Goal: Task Accomplishment & Management: Manage account settings

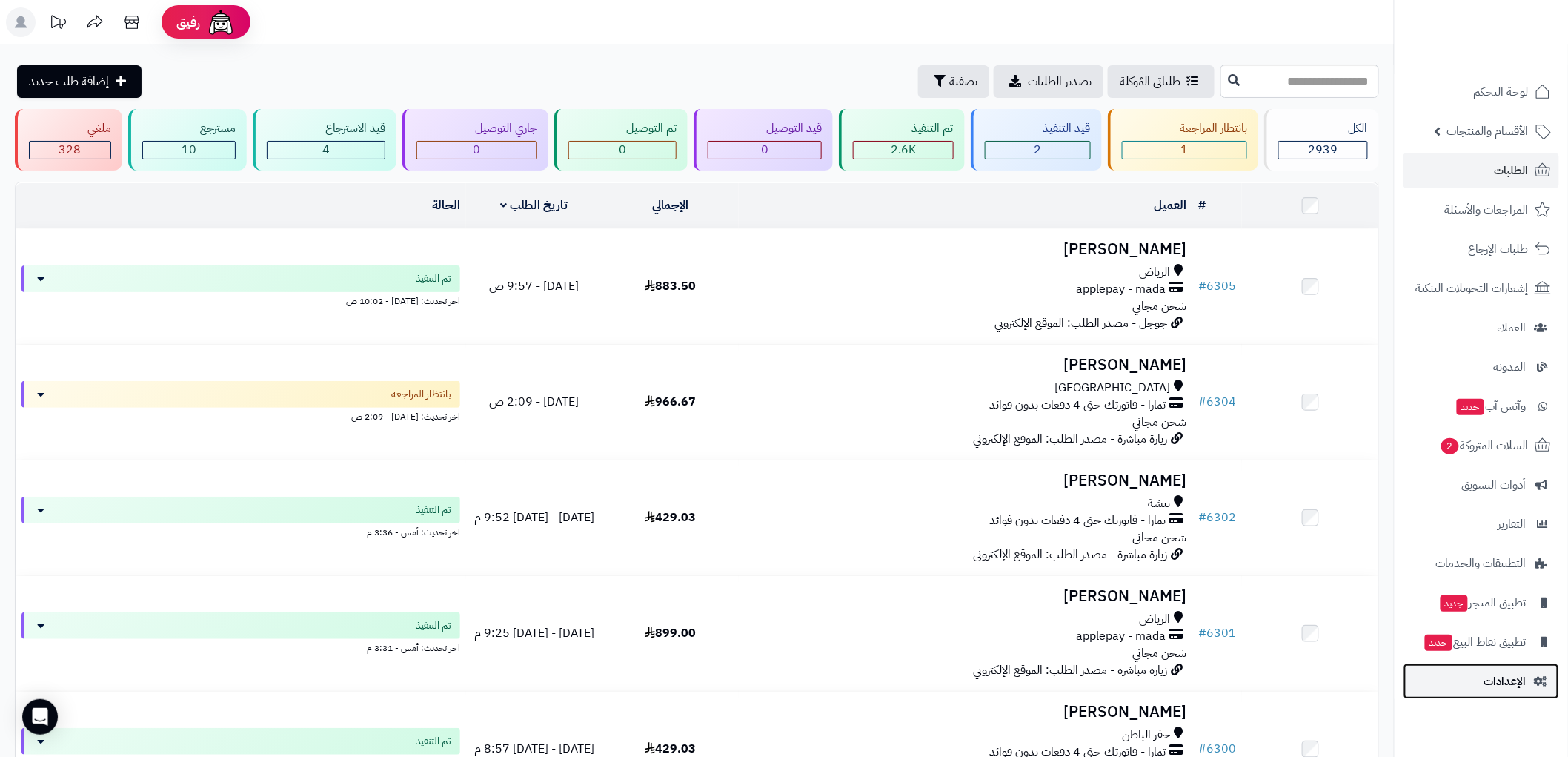
click at [1501, 685] on span "الإعدادات" at bounding box center [1505, 681] width 42 height 21
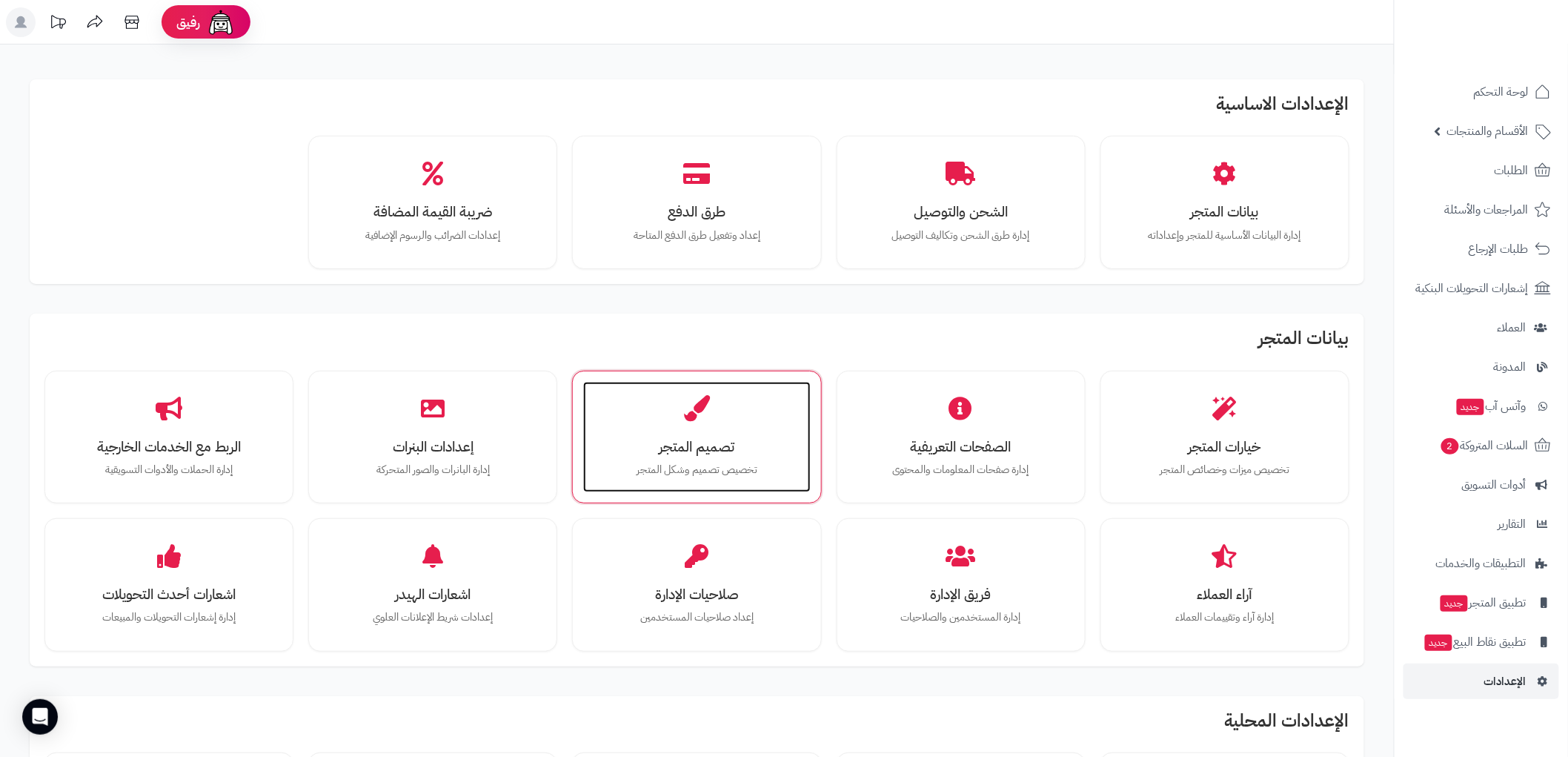
click at [694, 413] on icon at bounding box center [696, 407] width 26 height 26
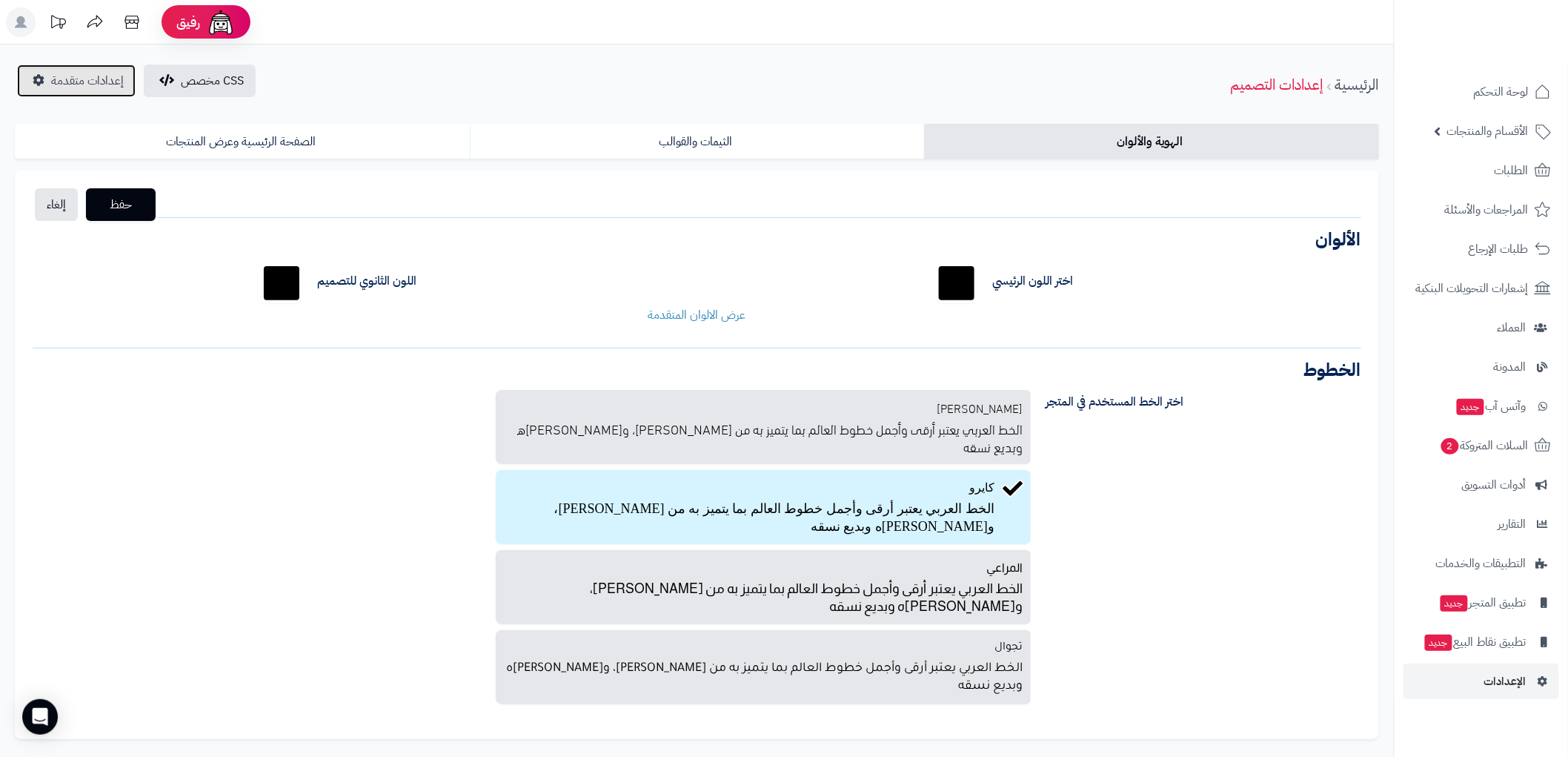
click at [68, 80] on span "إعدادات متقدمة" at bounding box center [88, 81] width 72 height 18
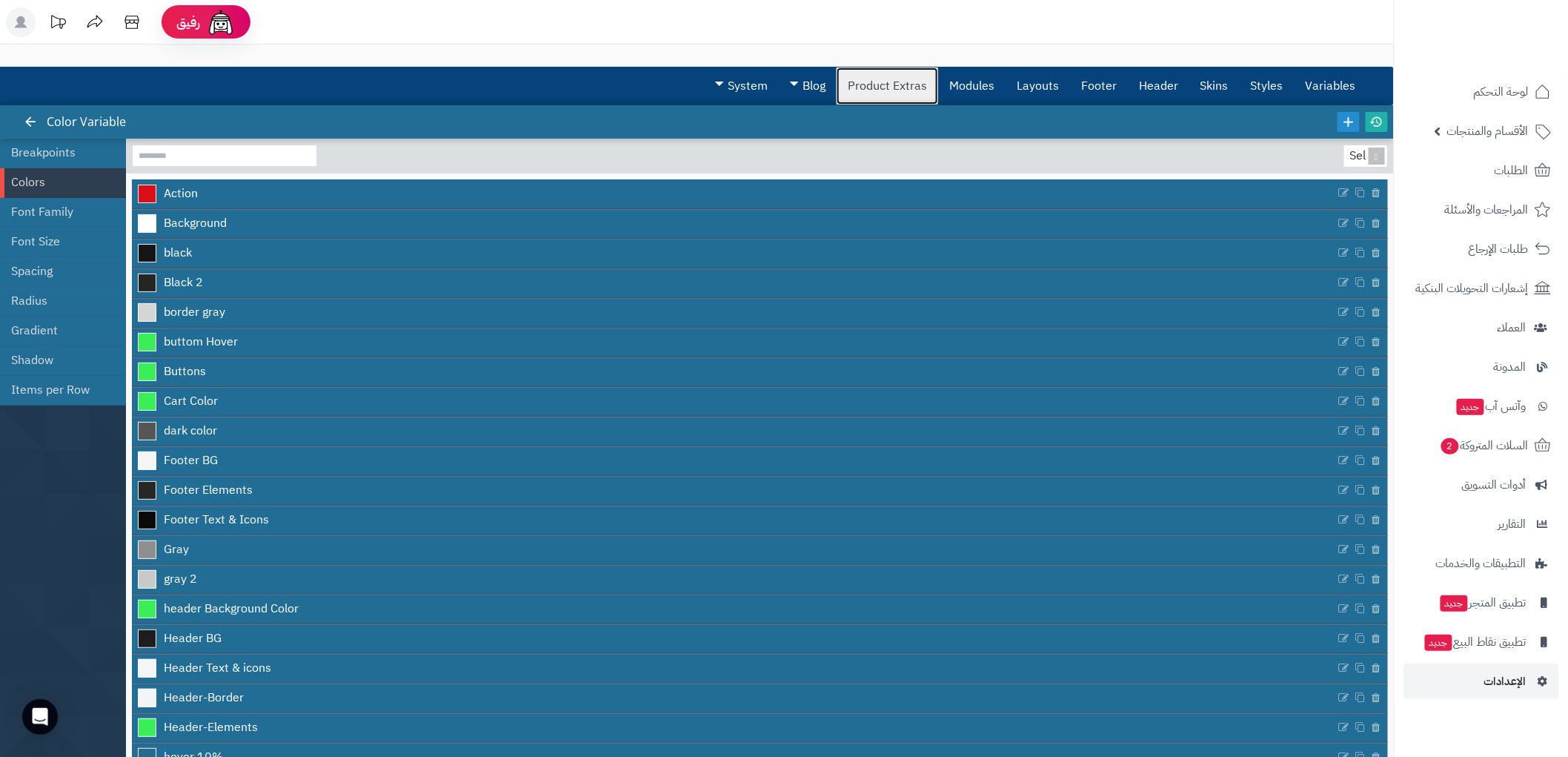
click at [887, 97] on link "Product Extras" at bounding box center [887, 86] width 101 height 37
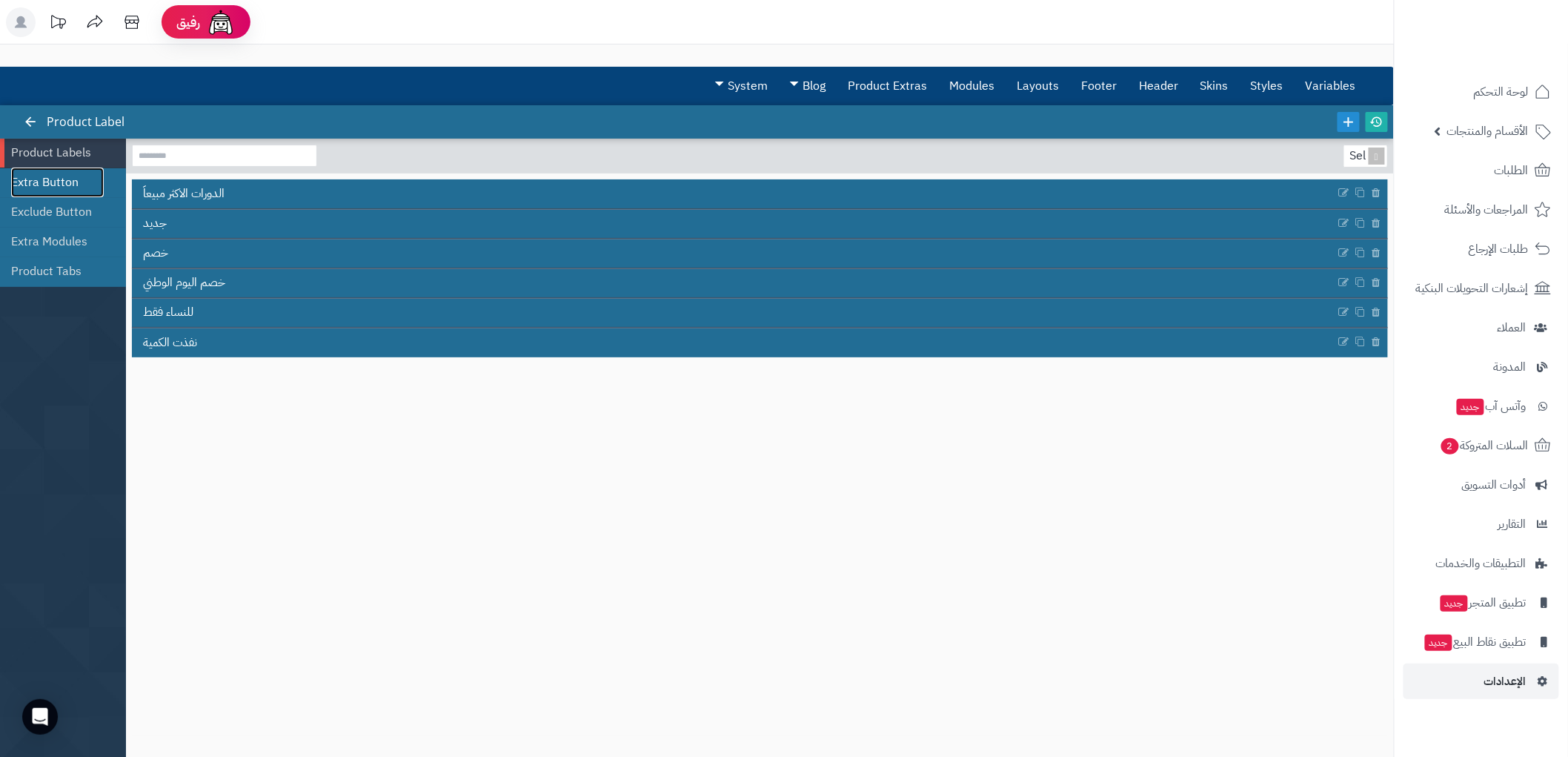
click at [62, 175] on link "Extra Button" at bounding box center [57, 182] width 93 height 30
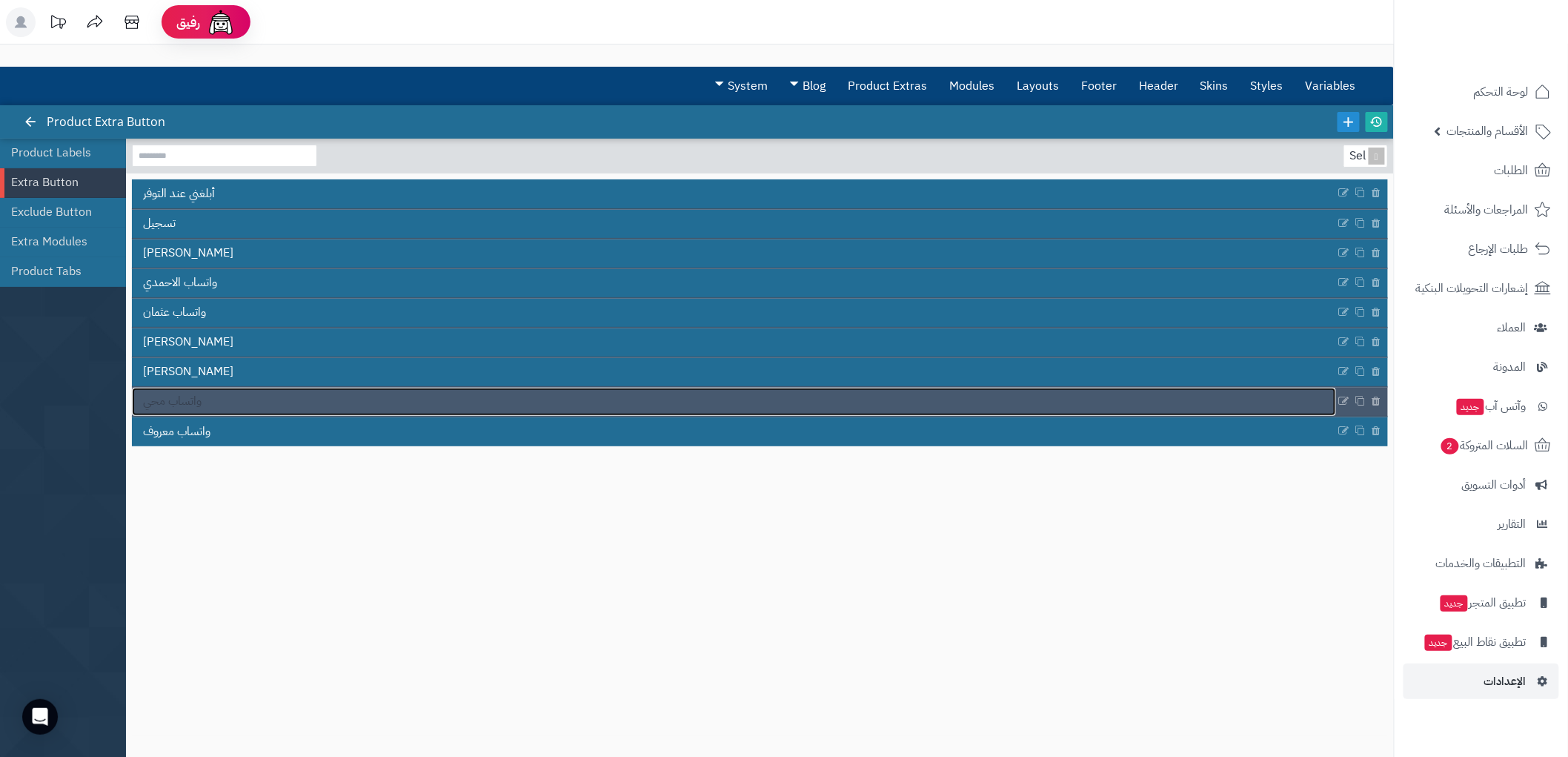
click at [228, 407] on link "واتساب محي" at bounding box center [733, 401] width 1204 height 28
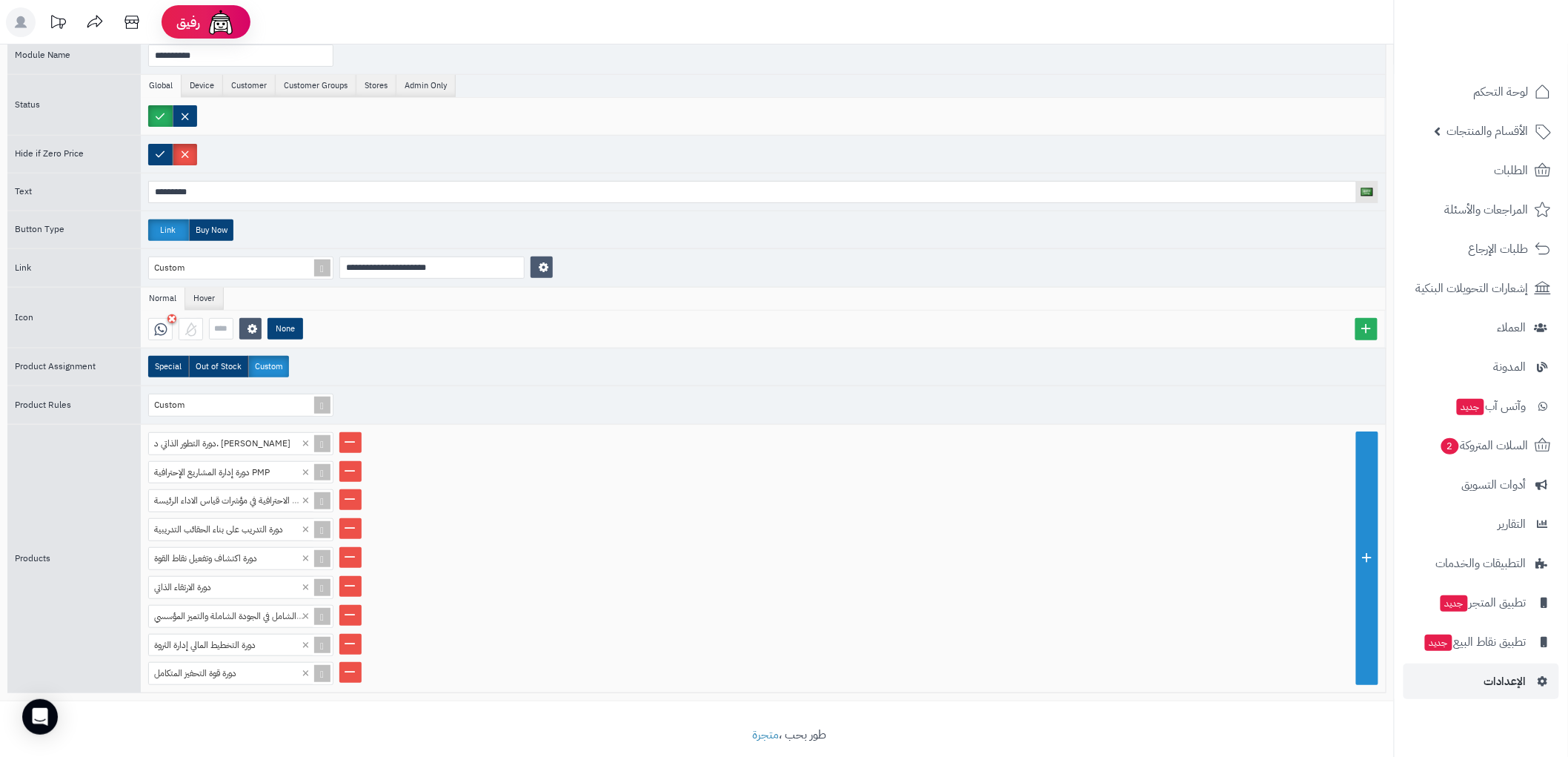
scroll to position [122, 0]
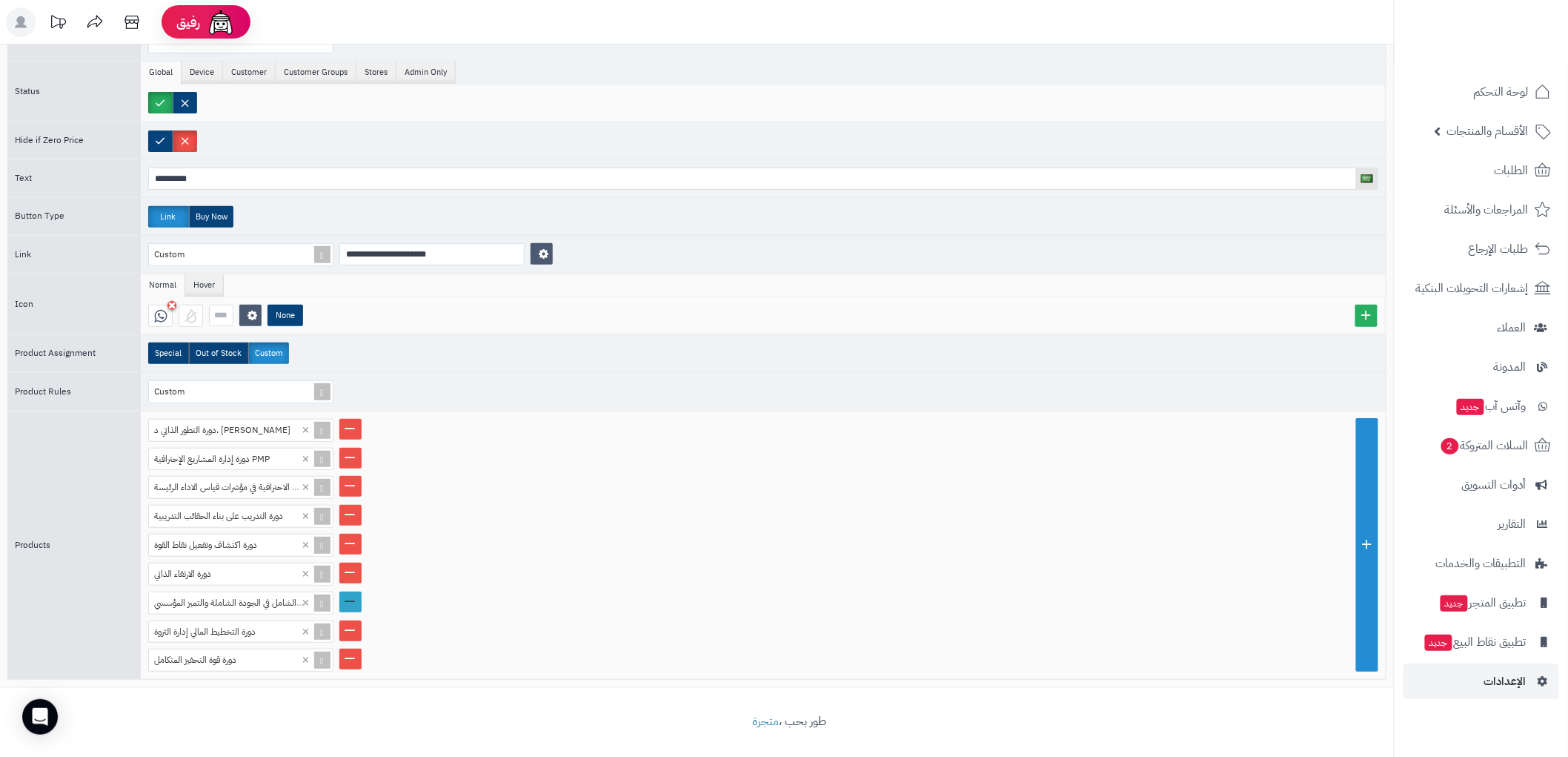
click at [349, 598] on link at bounding box center [350, 602] width 23 height 21
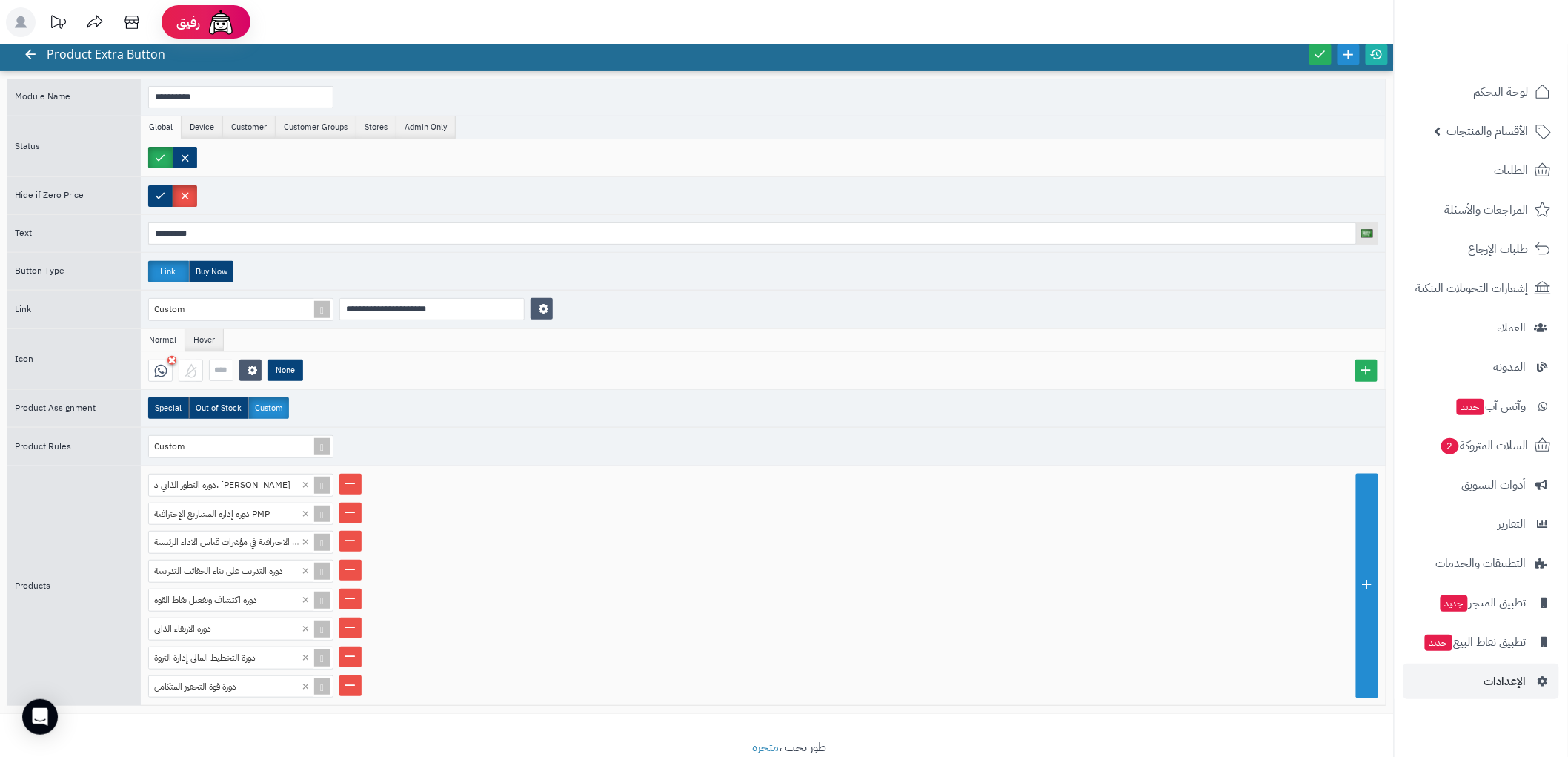
scroll to position [0, 0]
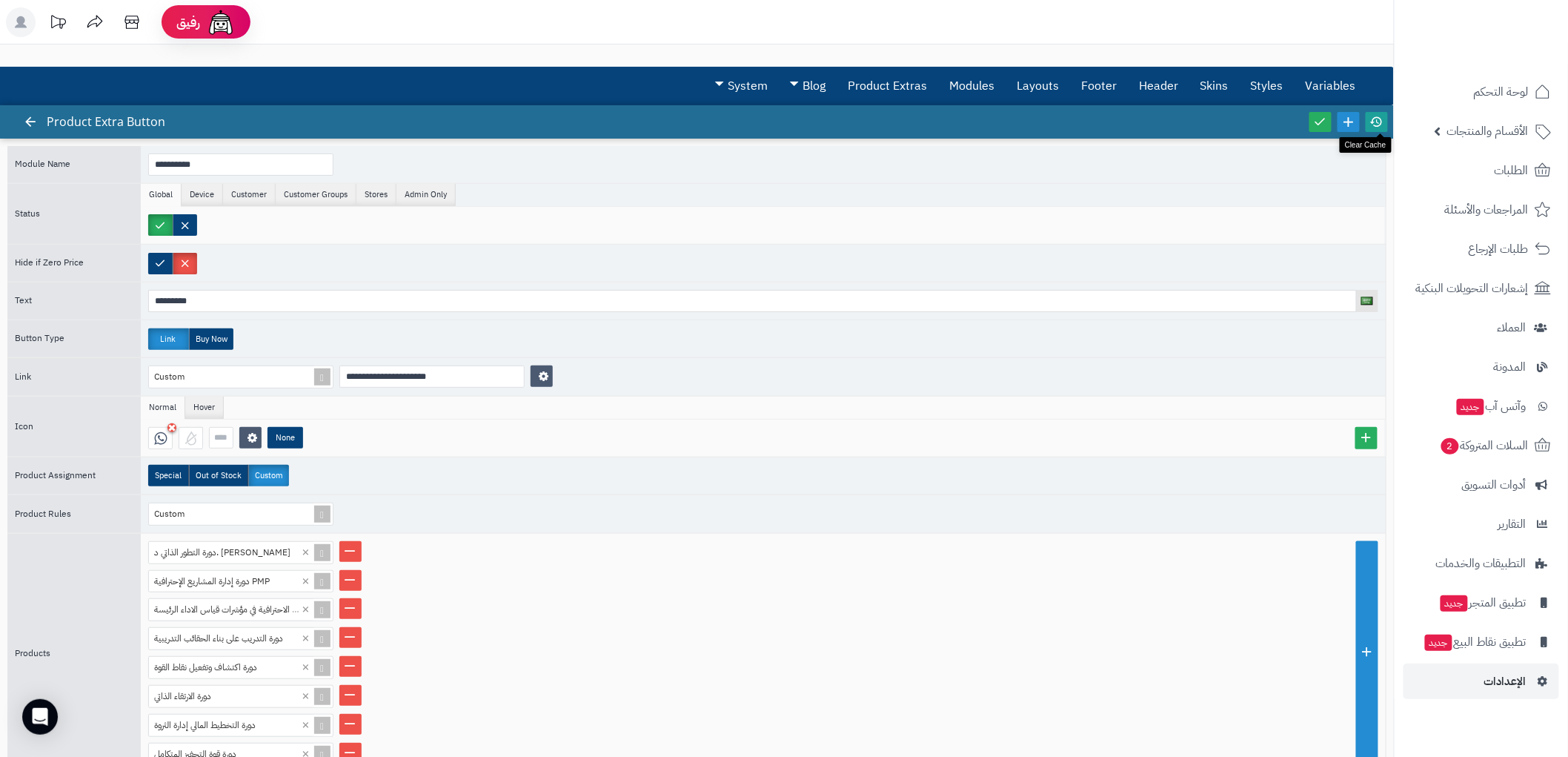
click at [1368, 121] on link at bounding box center [1377, 122] width 23 height 20
click at [1324, 119] on icon at bounding box center [1321, 121] width 14 height 14
click at [27, 118] on icon at bounding box center [30, 121] width 14 height 14
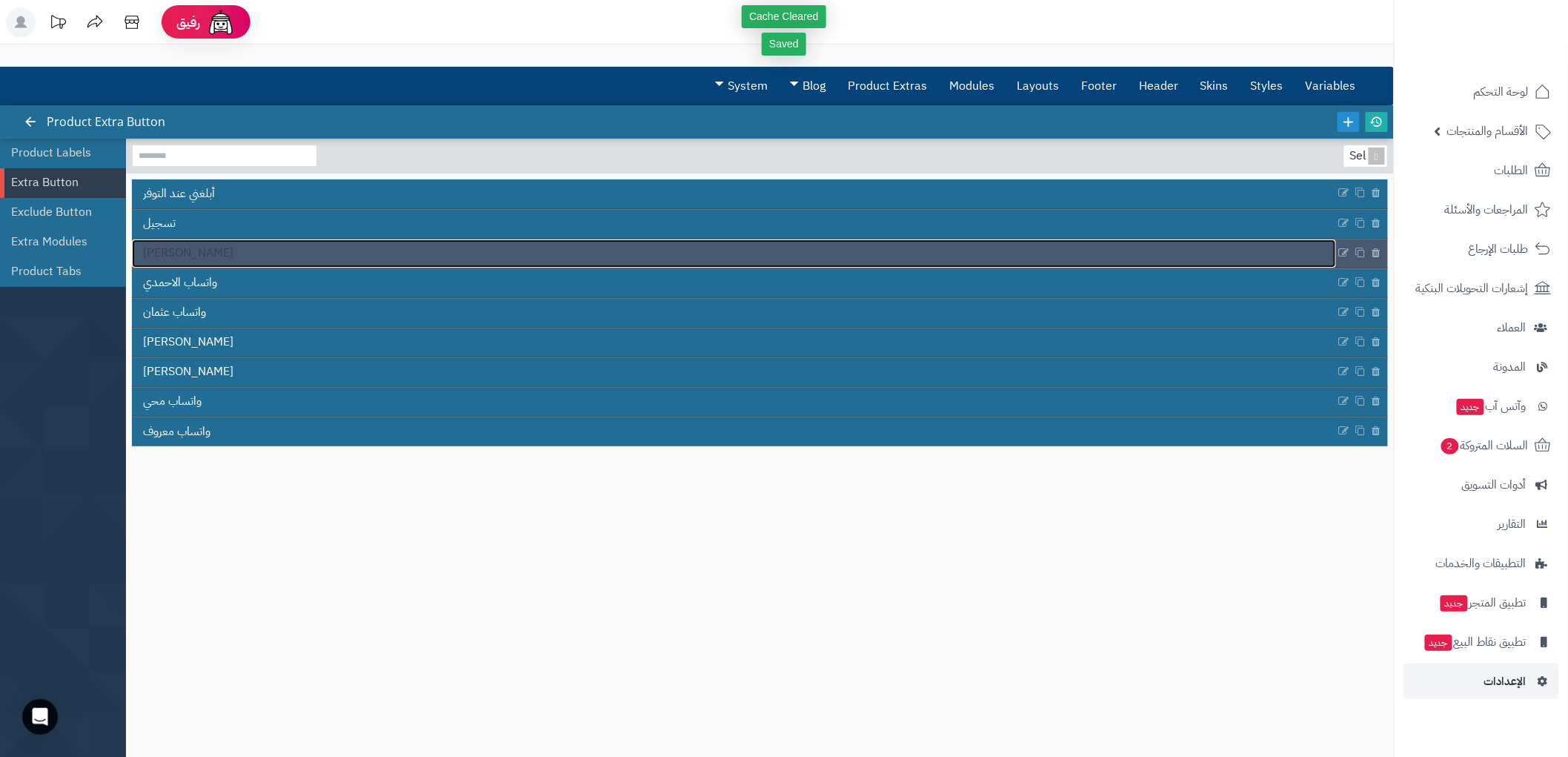
click at [219, 254] on span "واتساب احمد عابدين" at bounding box center [188, 253] width 90 height 17
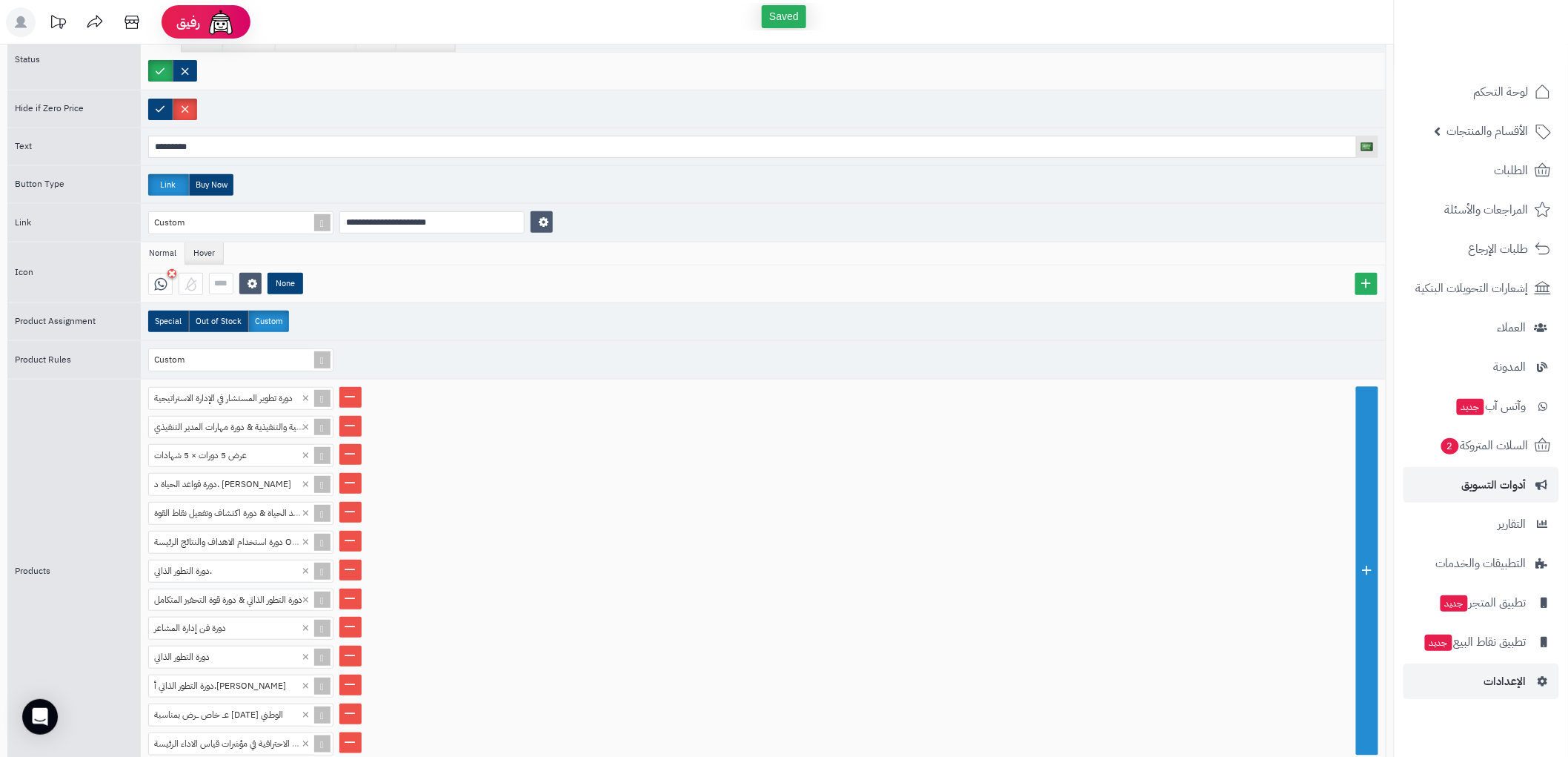
scroll to position [154, 0]
click at [1361, 569] on link at bounding box center [1367, 572] width 23 height 369
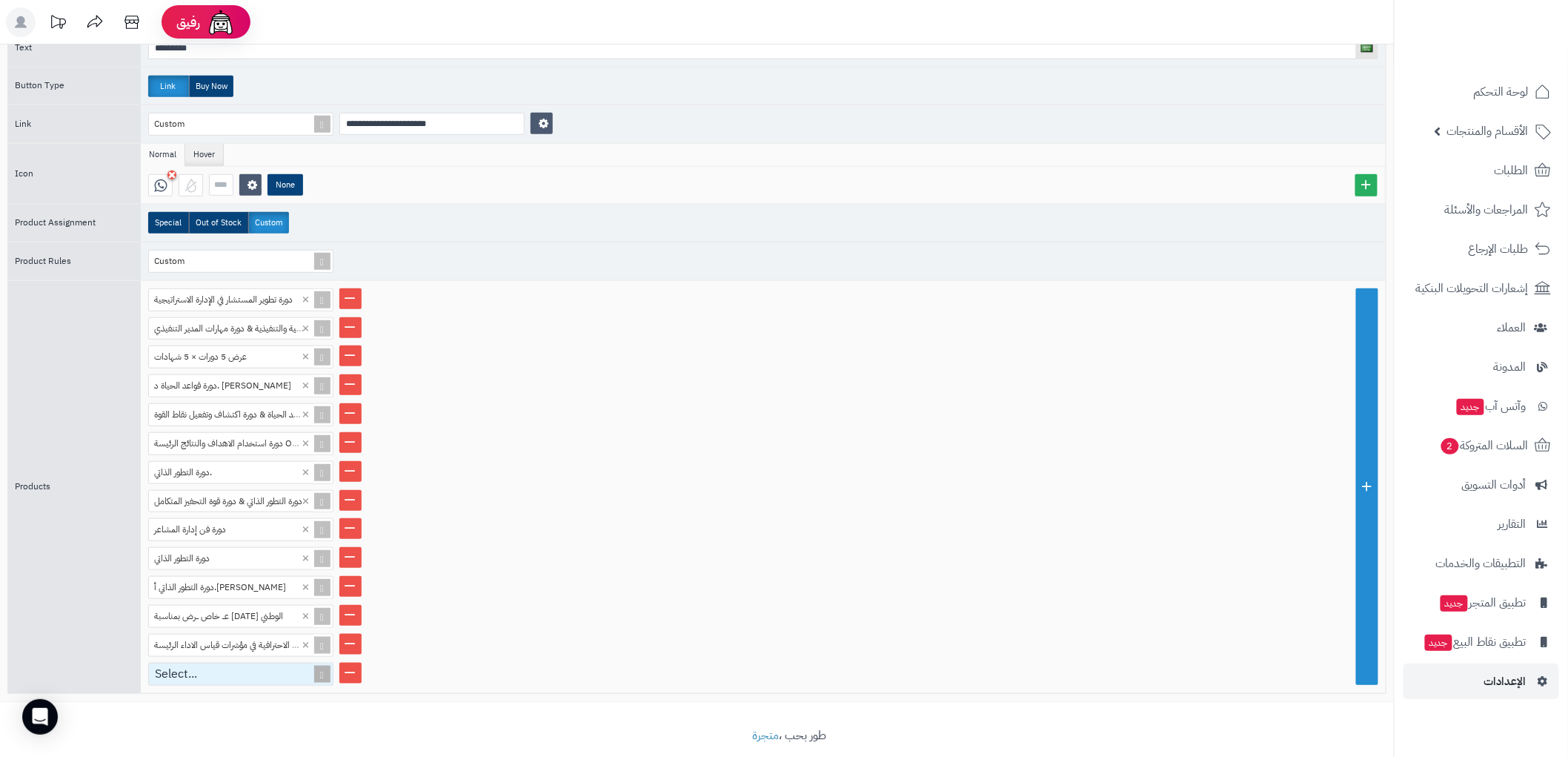
scroll to position [264, 0]
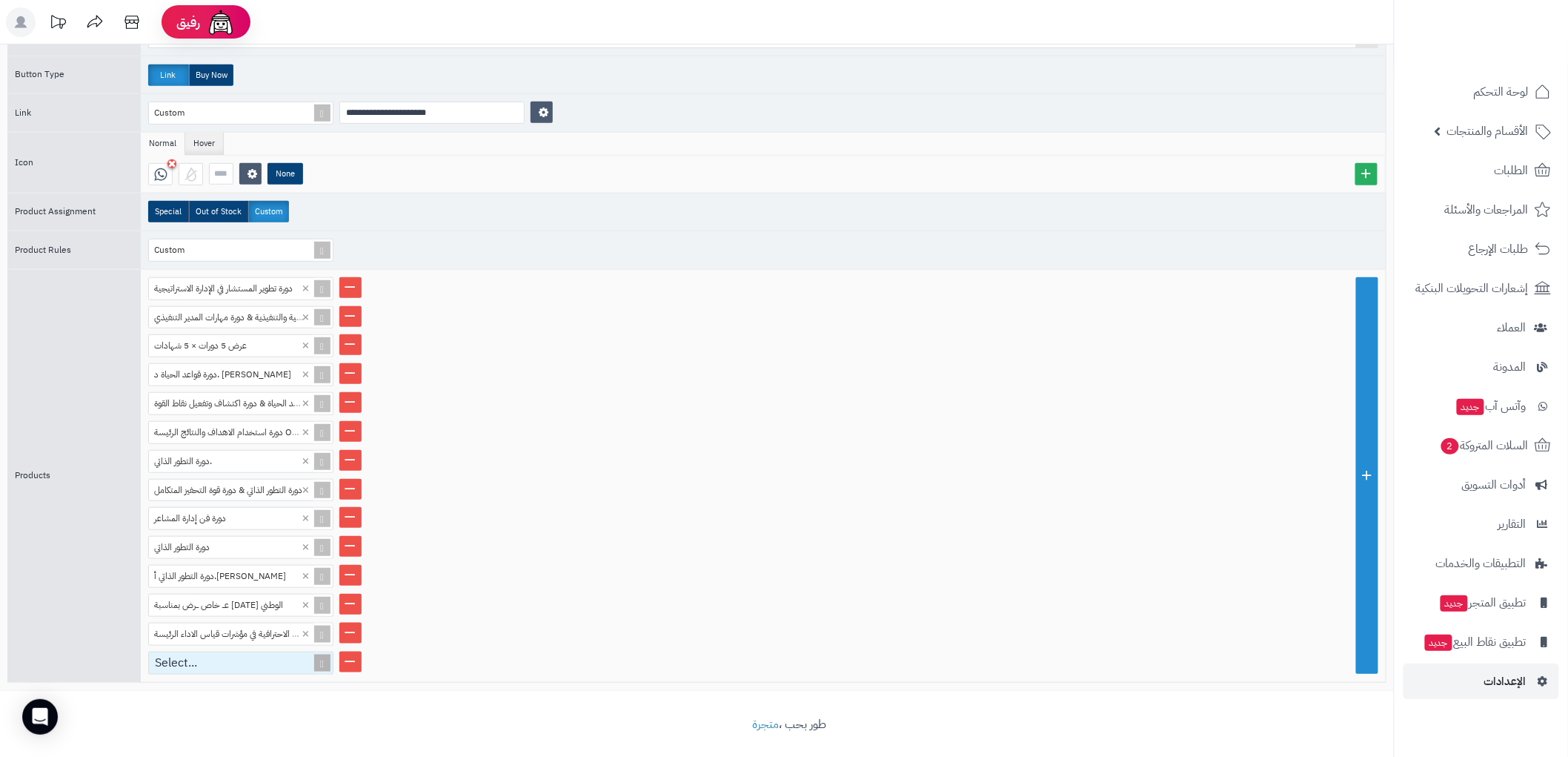
click at [257, 664] on div "Select..." at bounding box center [235, 663] width 172 height 22
paste input "**********"
type input "**********"
click at [256, 687] on div "البرنامج الشامل في الجودة الشاملة والتميز المؤسسي" at bounding box center [240, 687] width 185 height 26
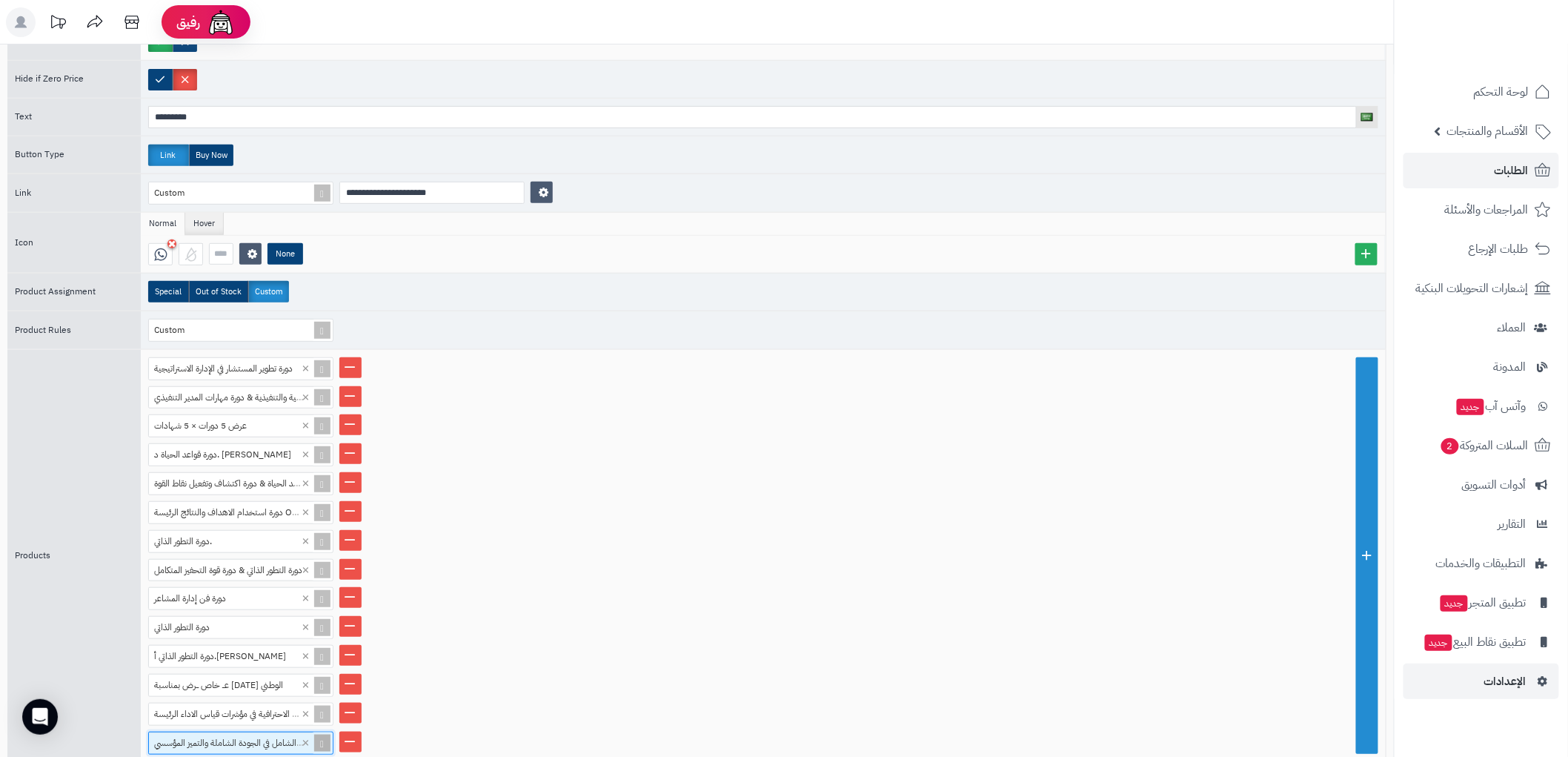
scroll to position [0, 0]
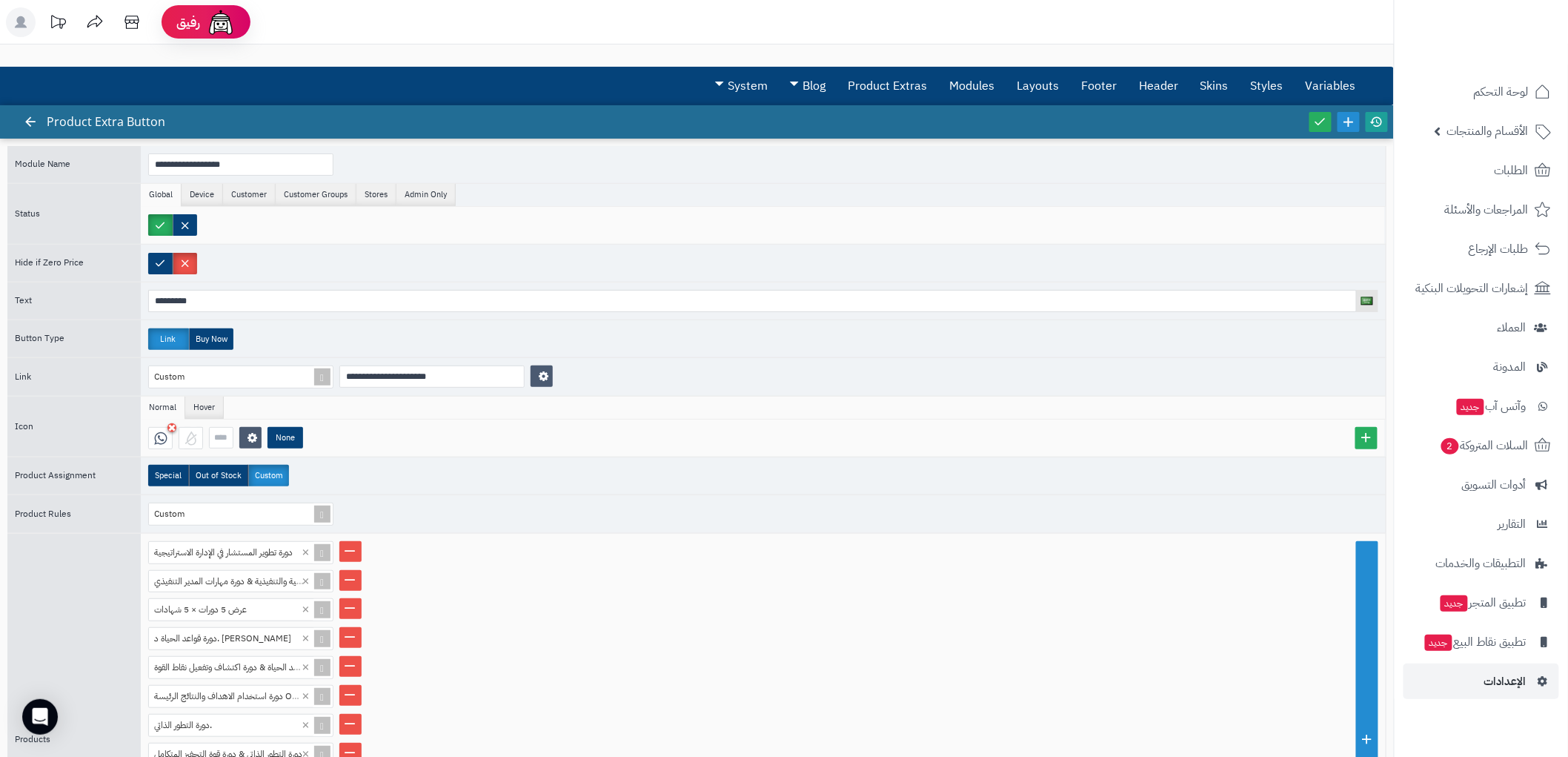
click at [1381, 116] on icon at bounding box center [1377, 121] width 14 height 14
click at [1311, 115] on link at bounding box center [1321, 122] width 23 height 20
click at [31, 117] on icon at bounding box center [30, 121] width 14 height 14
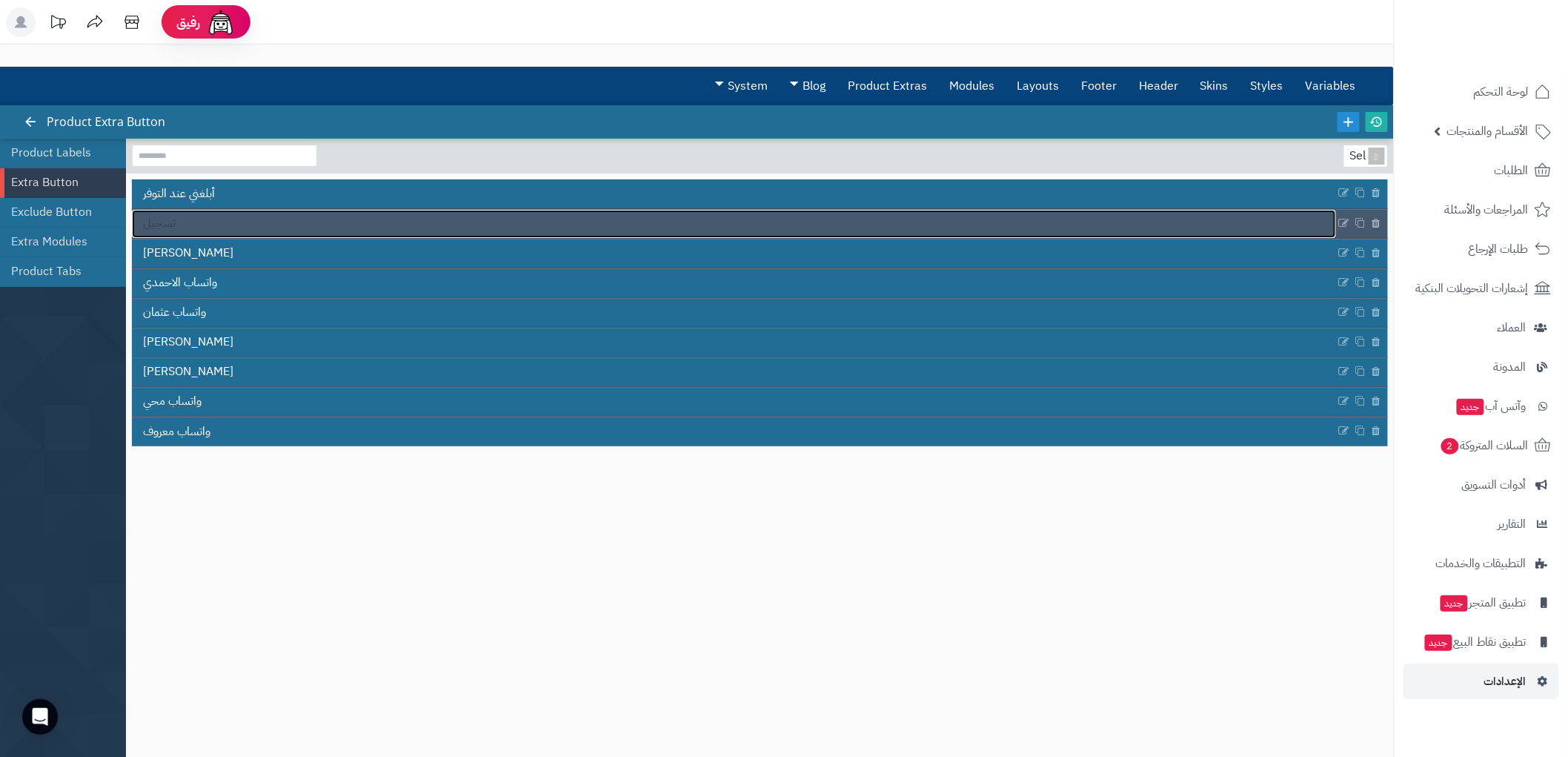
click at [201, 230] on link "تسجيل" at bounding box center [733, 223] width 1204 height 28
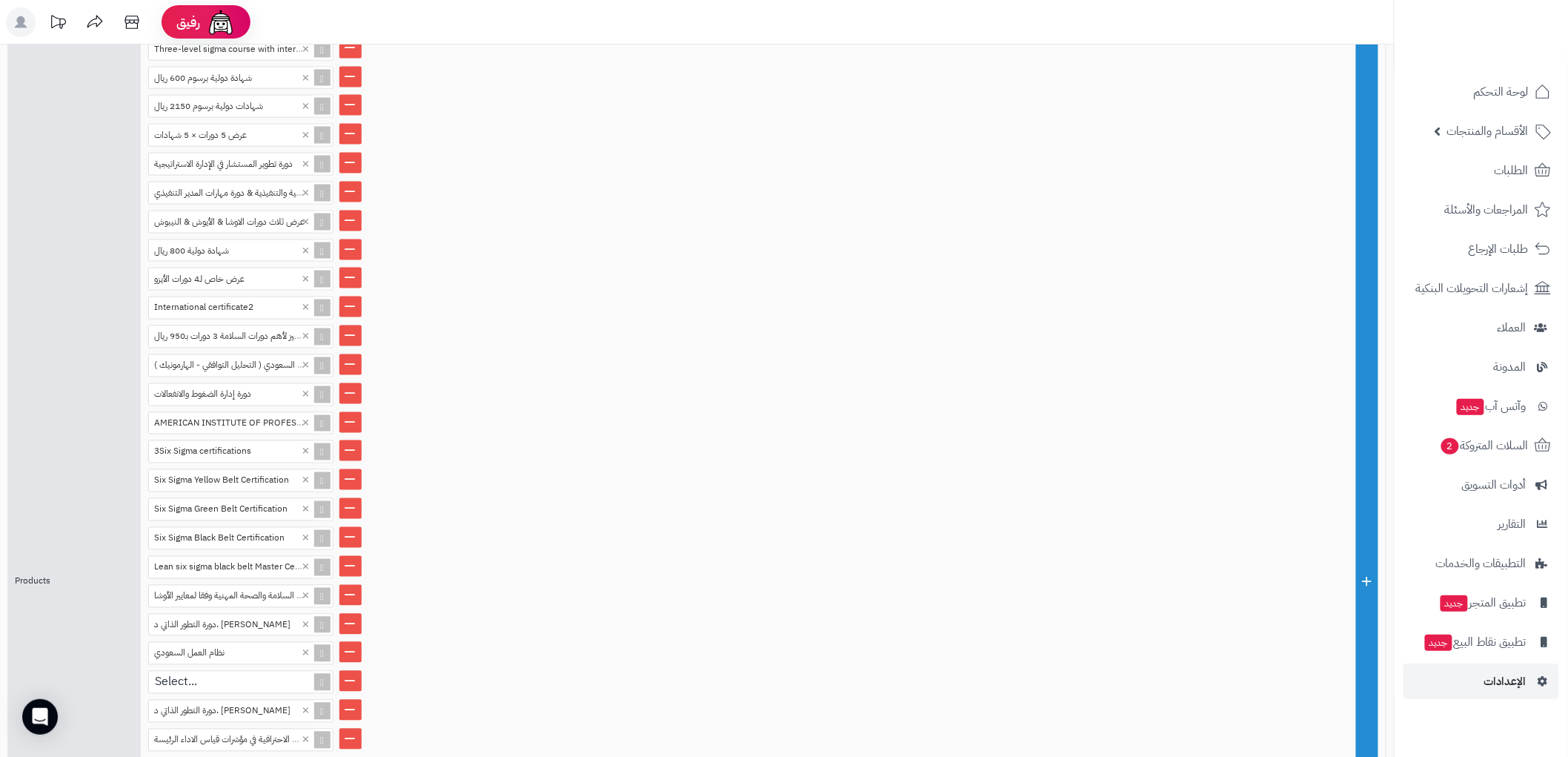
scroll to position [793, 0]
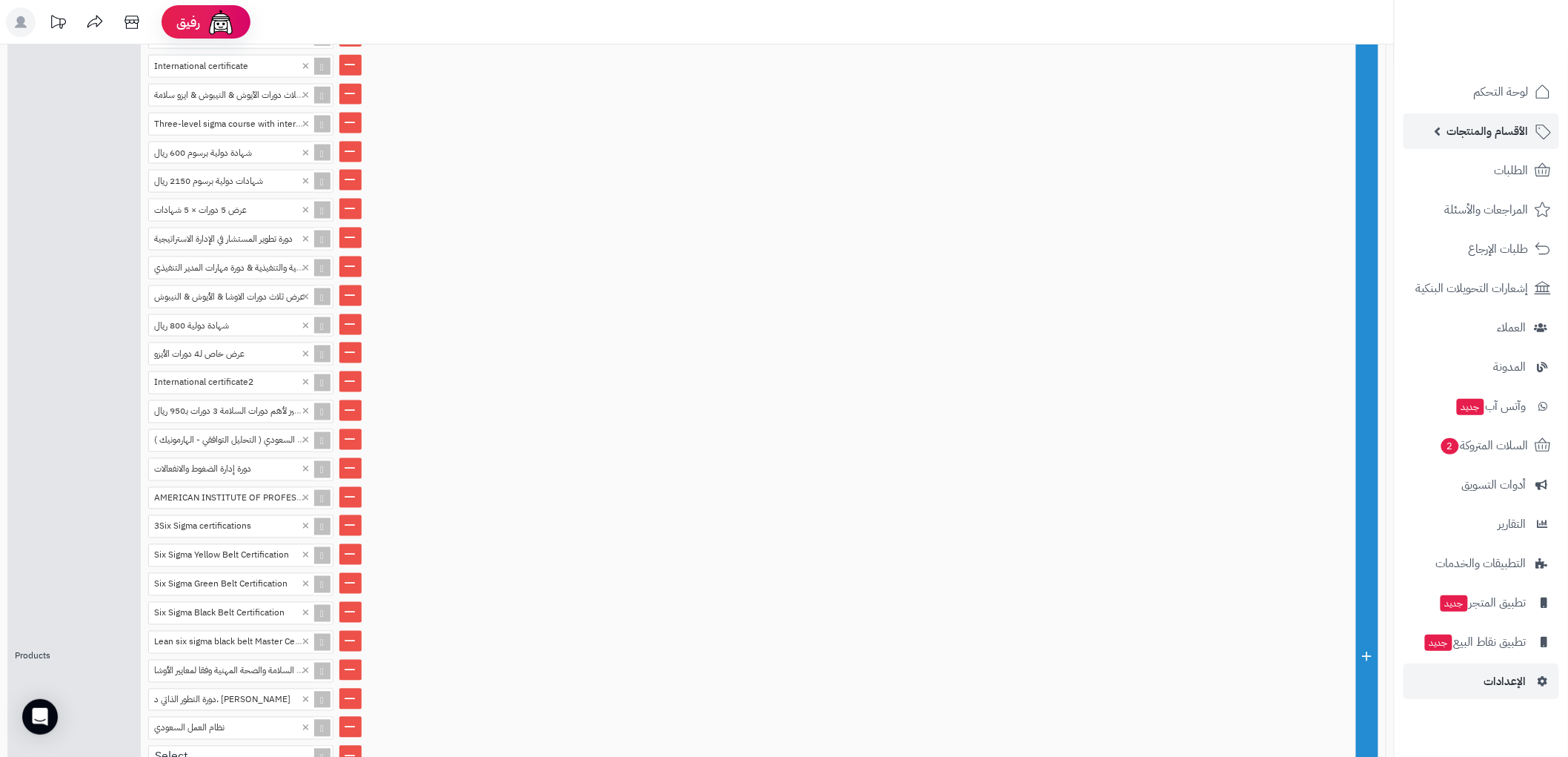
click at [1507, 131] on span "الأقسام والمنتجات" at bounding box center [1488, 131] width 81 height 21
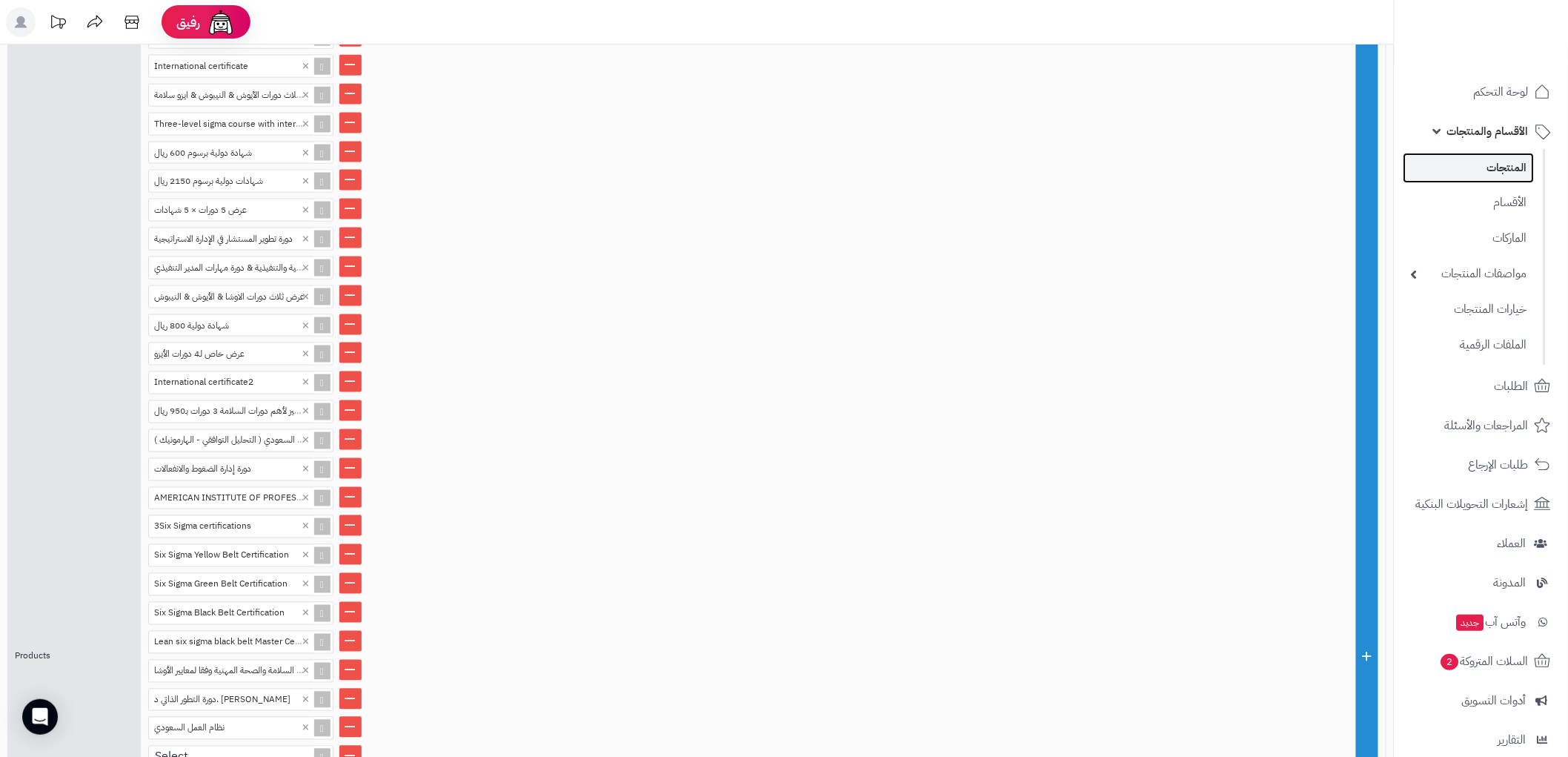
click at [1505, 172] on link "المنتجات" at bounding box center [1469, 168] width 131 height 31
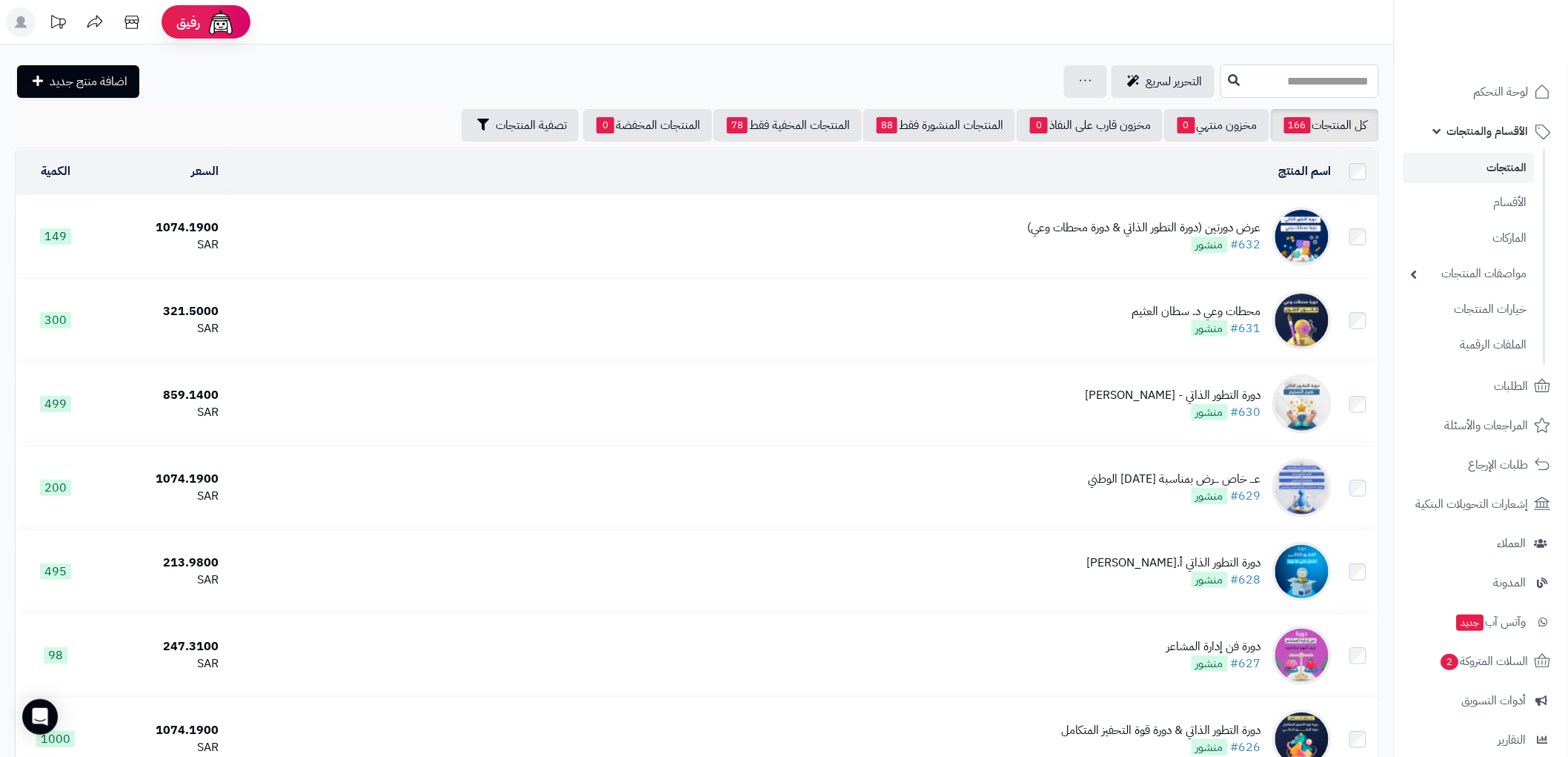
click at [1276, 84] on input "text" at bounding box center [1300, 80] width 159 height 33
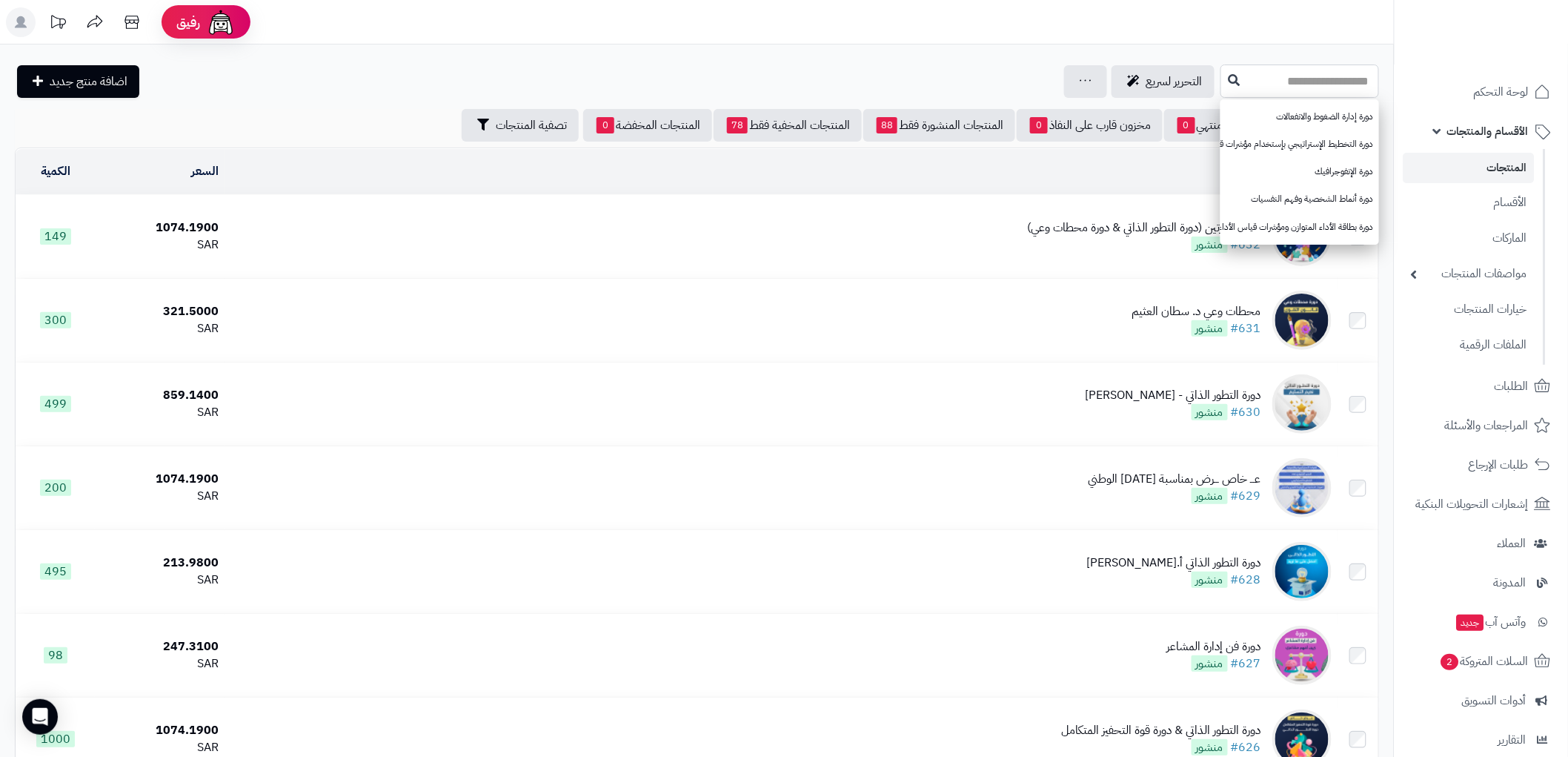
paste input "**********"
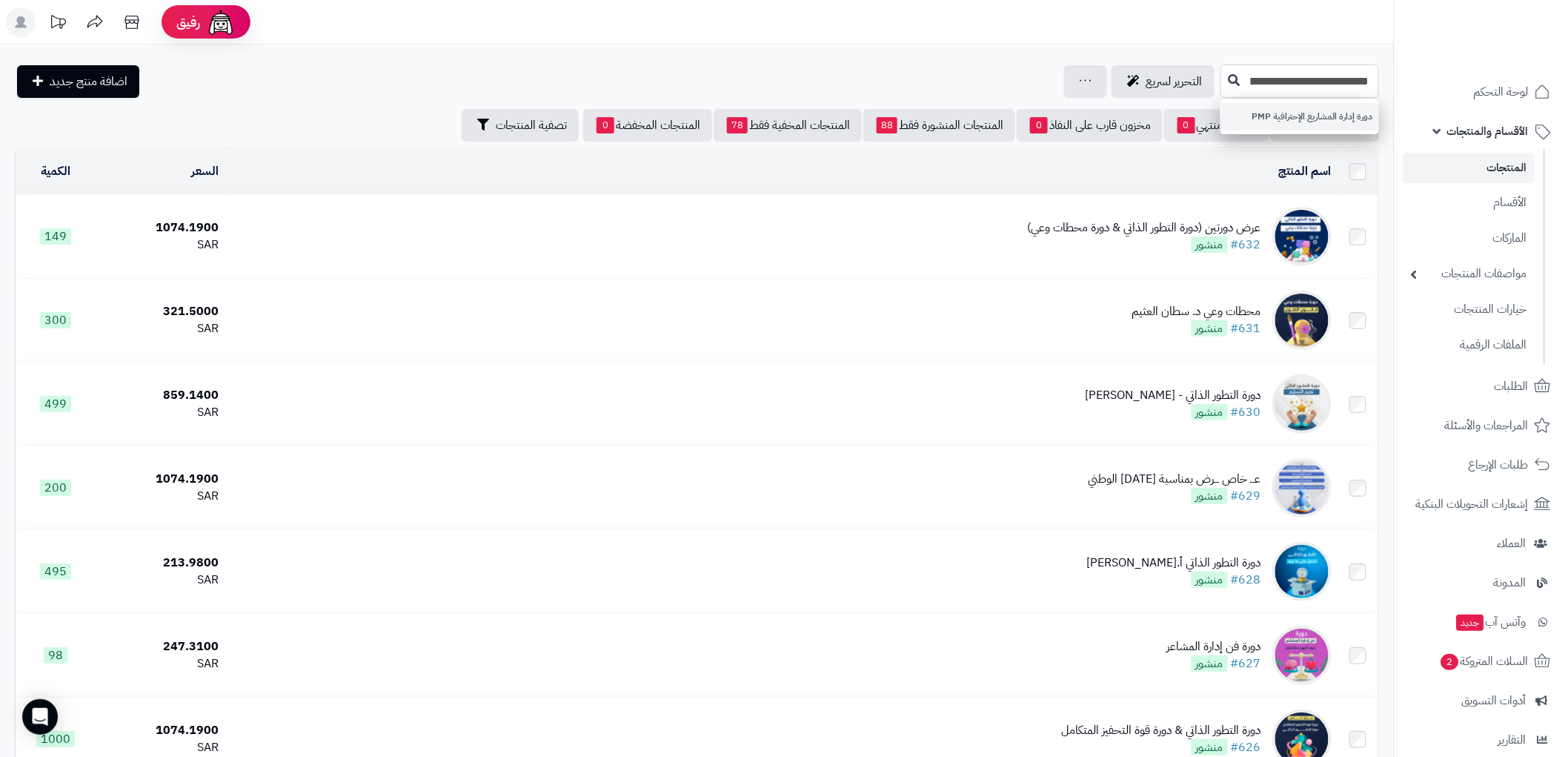
type input "**********"
click at [1276, 119] on link "دورة إدارة المشاريع الإحترافية PMP" at bounding box center [1300, 117] width 159 height 27
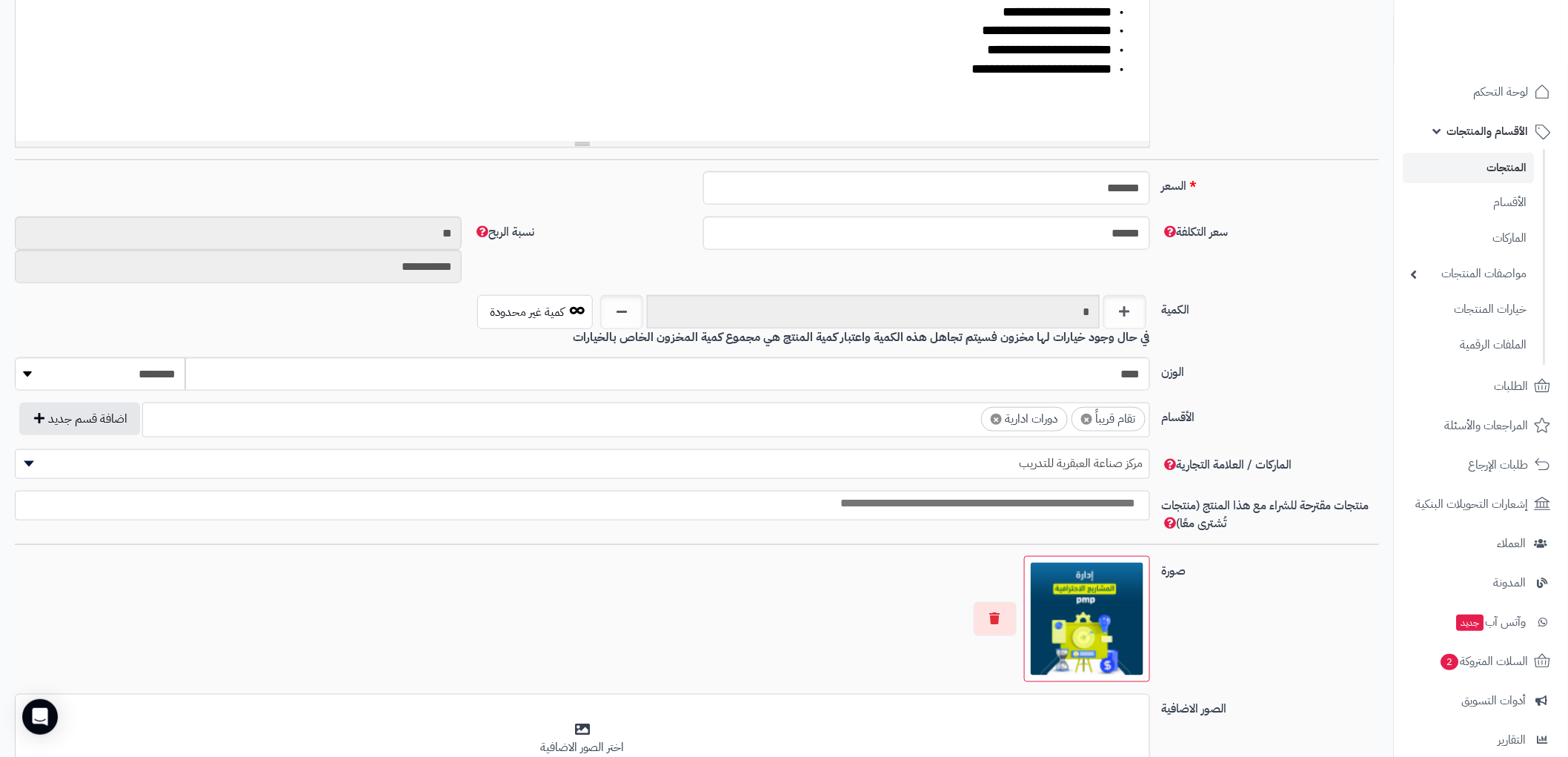
scroll to position [493, 0]
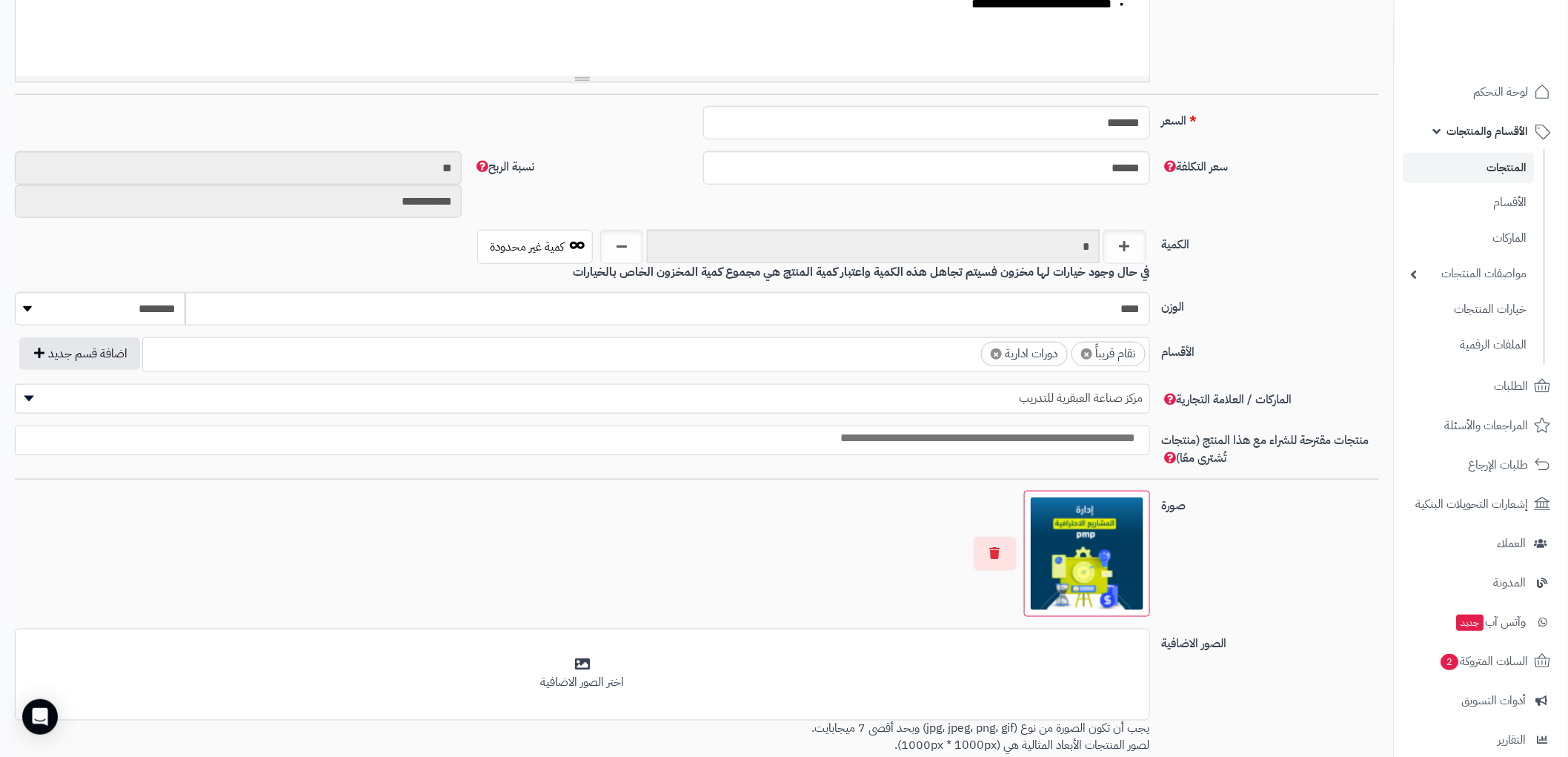
click at [1084, 350] on span "×" at bounding box center [1087, 354] width 11 height 11
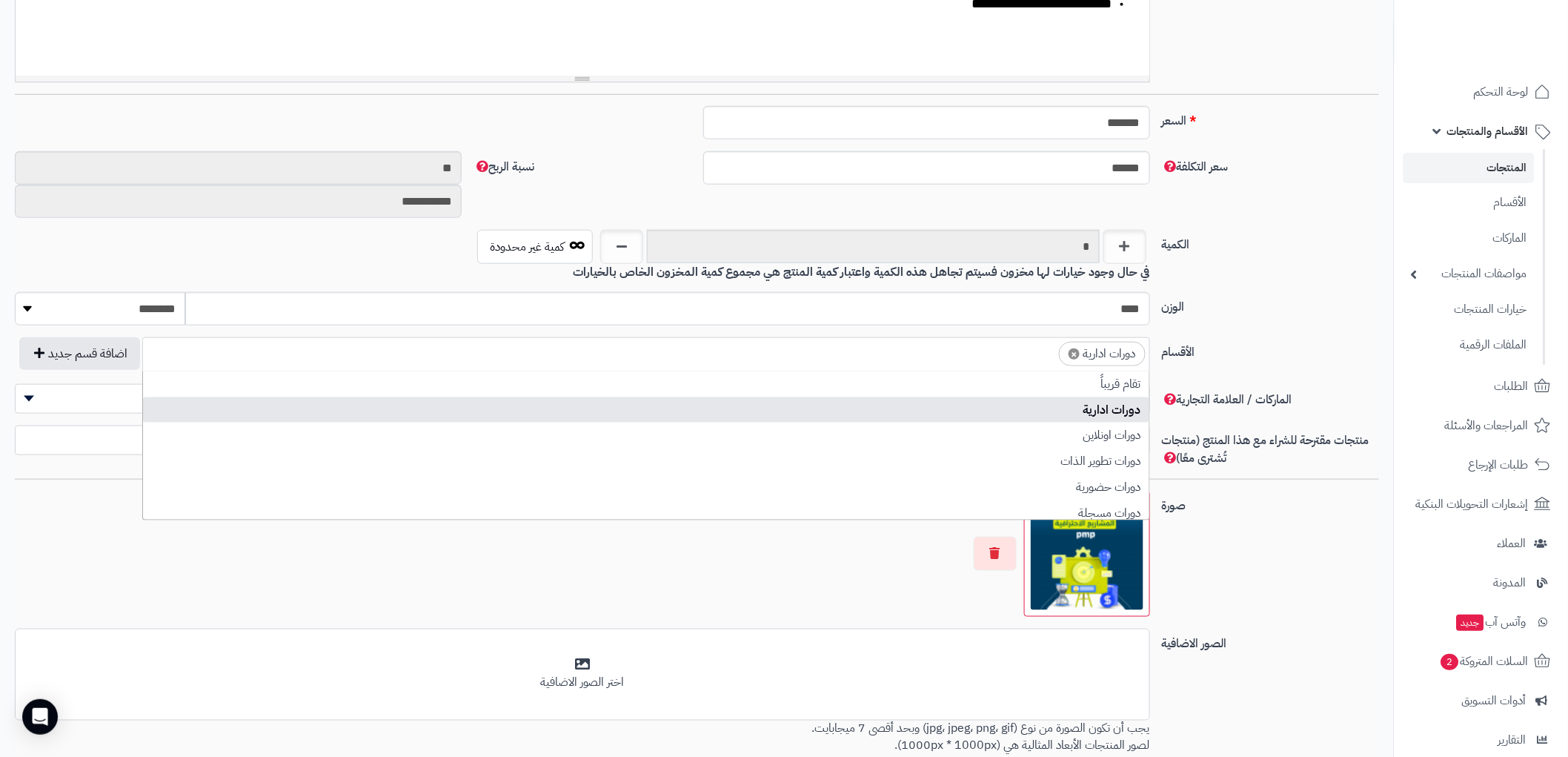
select select "***"
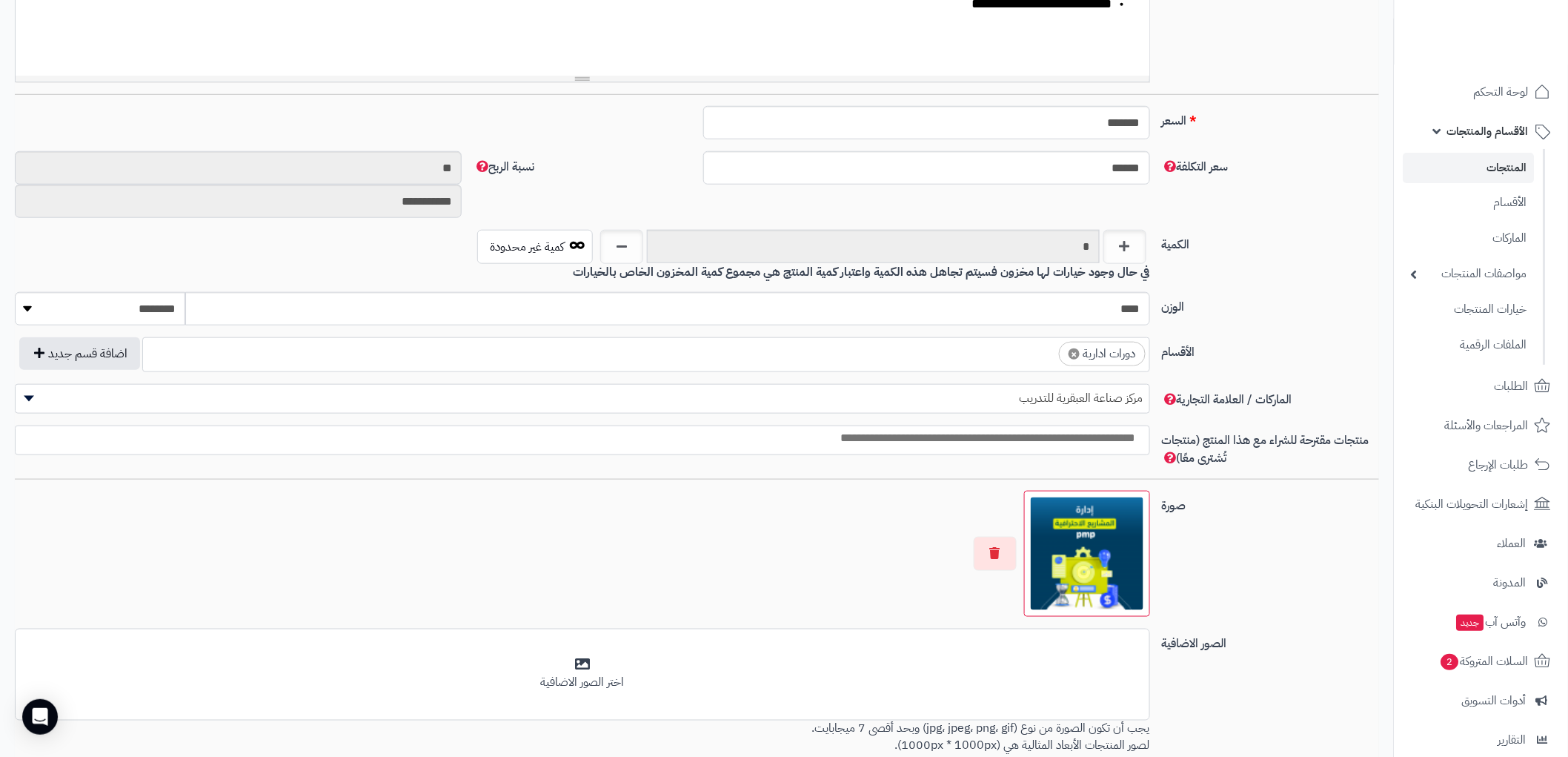
click at [1267, 257] on div "الكمية * كمية غير محدودة في حال وجود خيارات لها مخزون فسيتم تجاهل هذه الكمية وا…" at bounding box center [697, 261] width 1377 height 63
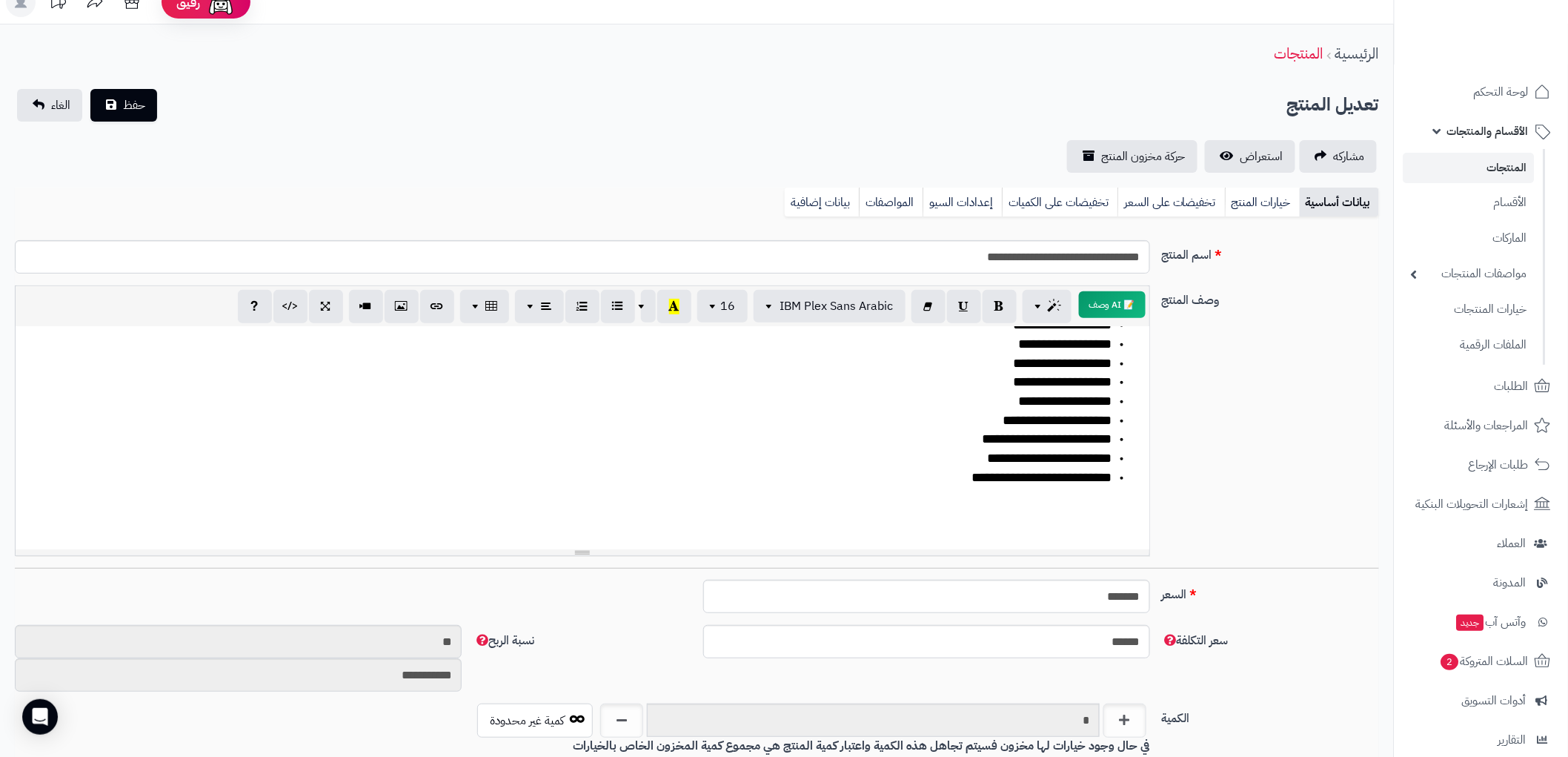
scroll to position [0, 0]
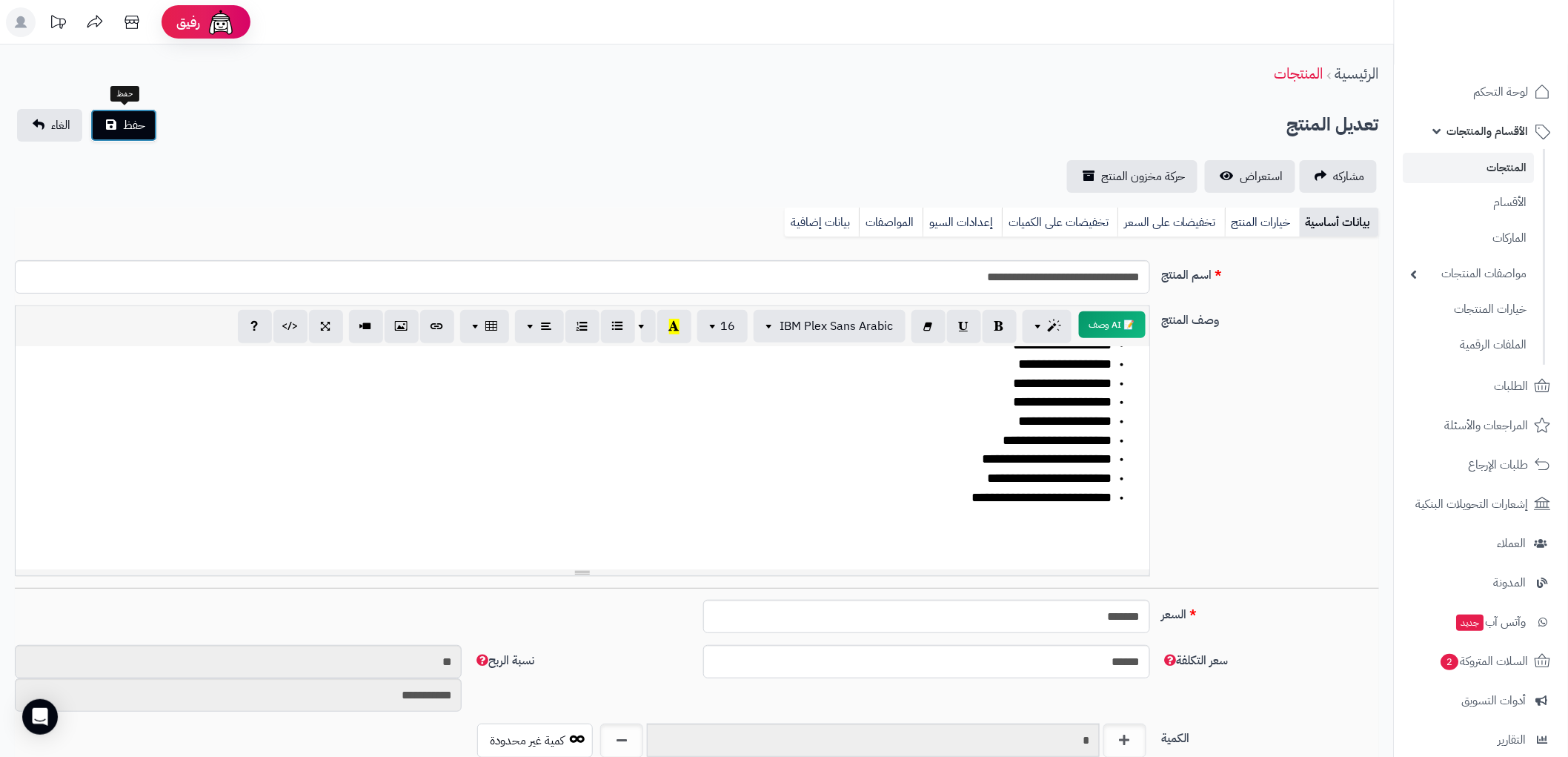
drag, startPoint x: 137, startPoint y: 123, endPoint x: 418, endPoint y: 112, distance: 281.2
click at [135, 124] on span "حفظ" at bounding box center [134, 126] width 23 height 18
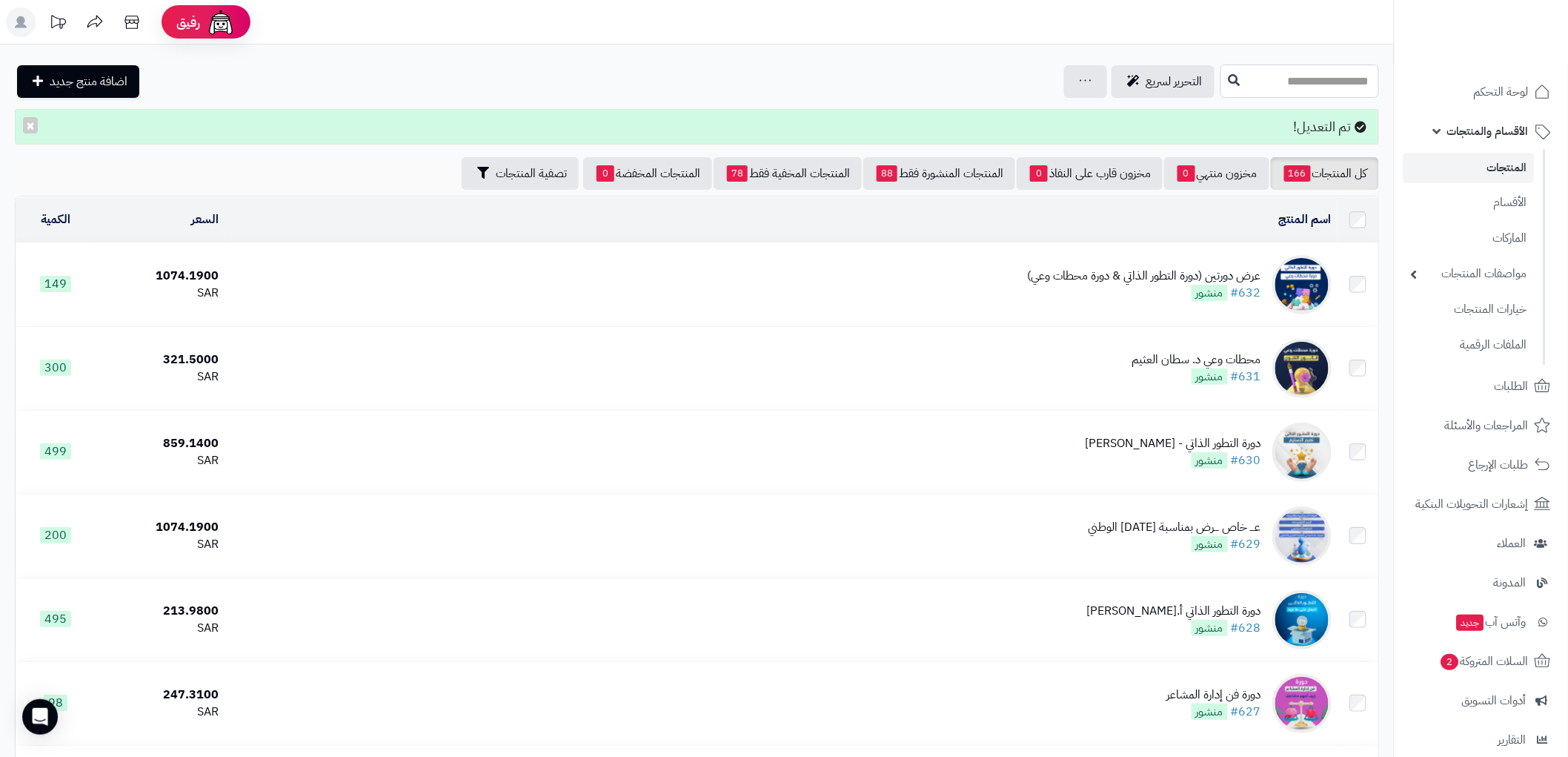
click at [1336, 82] on input "text" at bounding box center [1300, 80] width 159 height 33
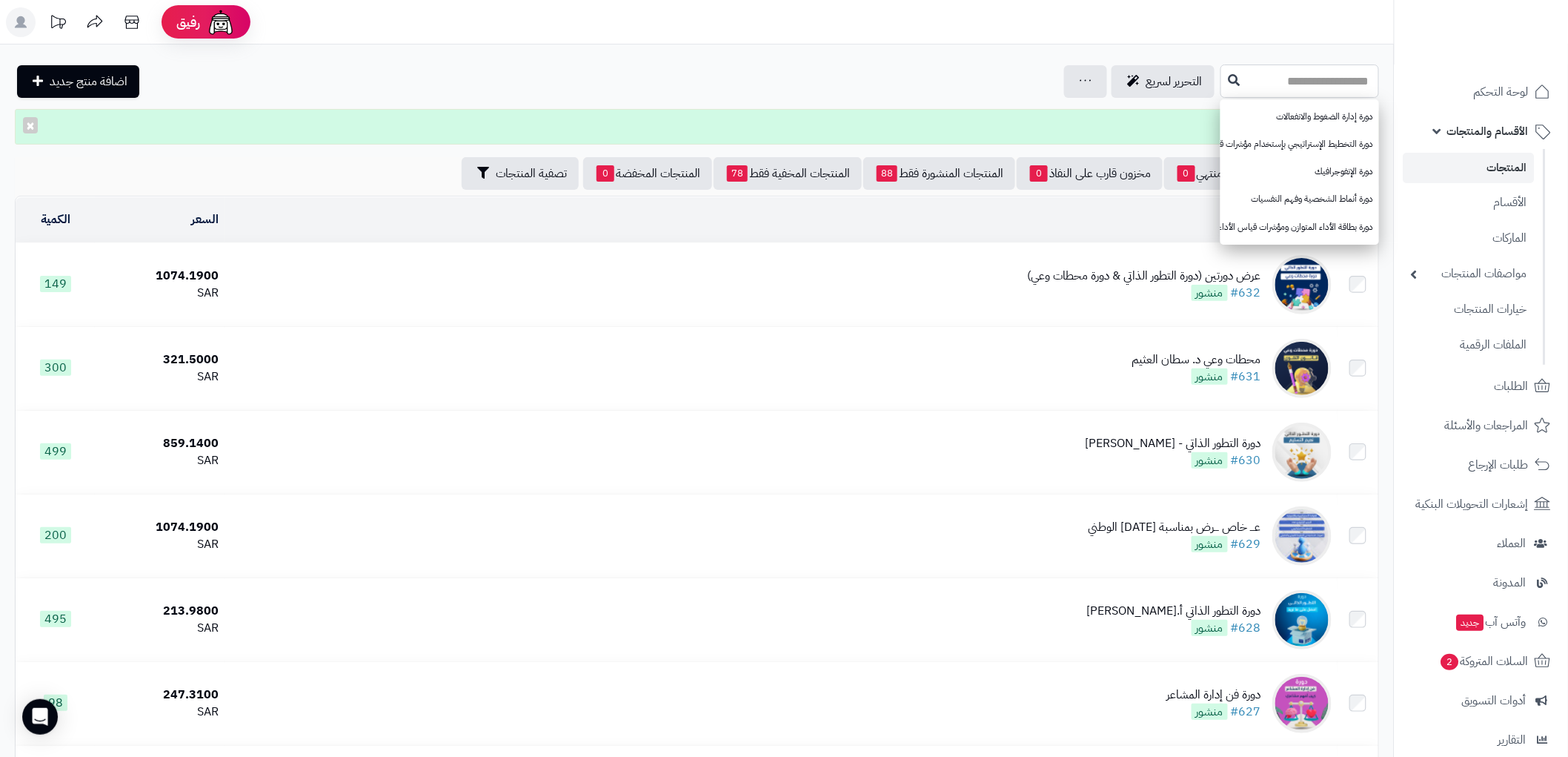
paste input "**********"
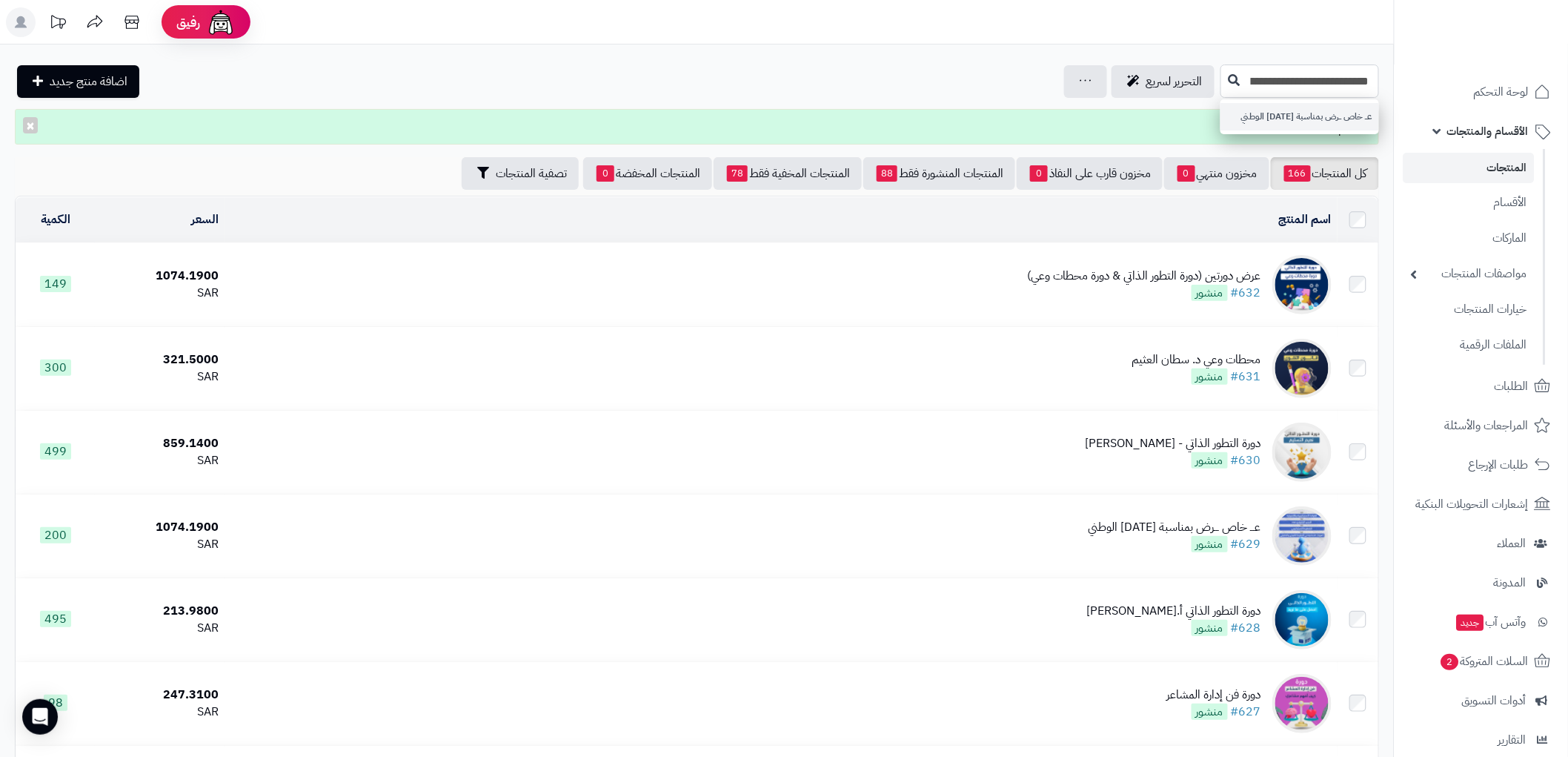
type input "**********"
click at [1316, 112] on link "عـــ خاص ـــرض بمناسبة اليوم الوطني" at bounding box center [1300, 117] width 159 height 27
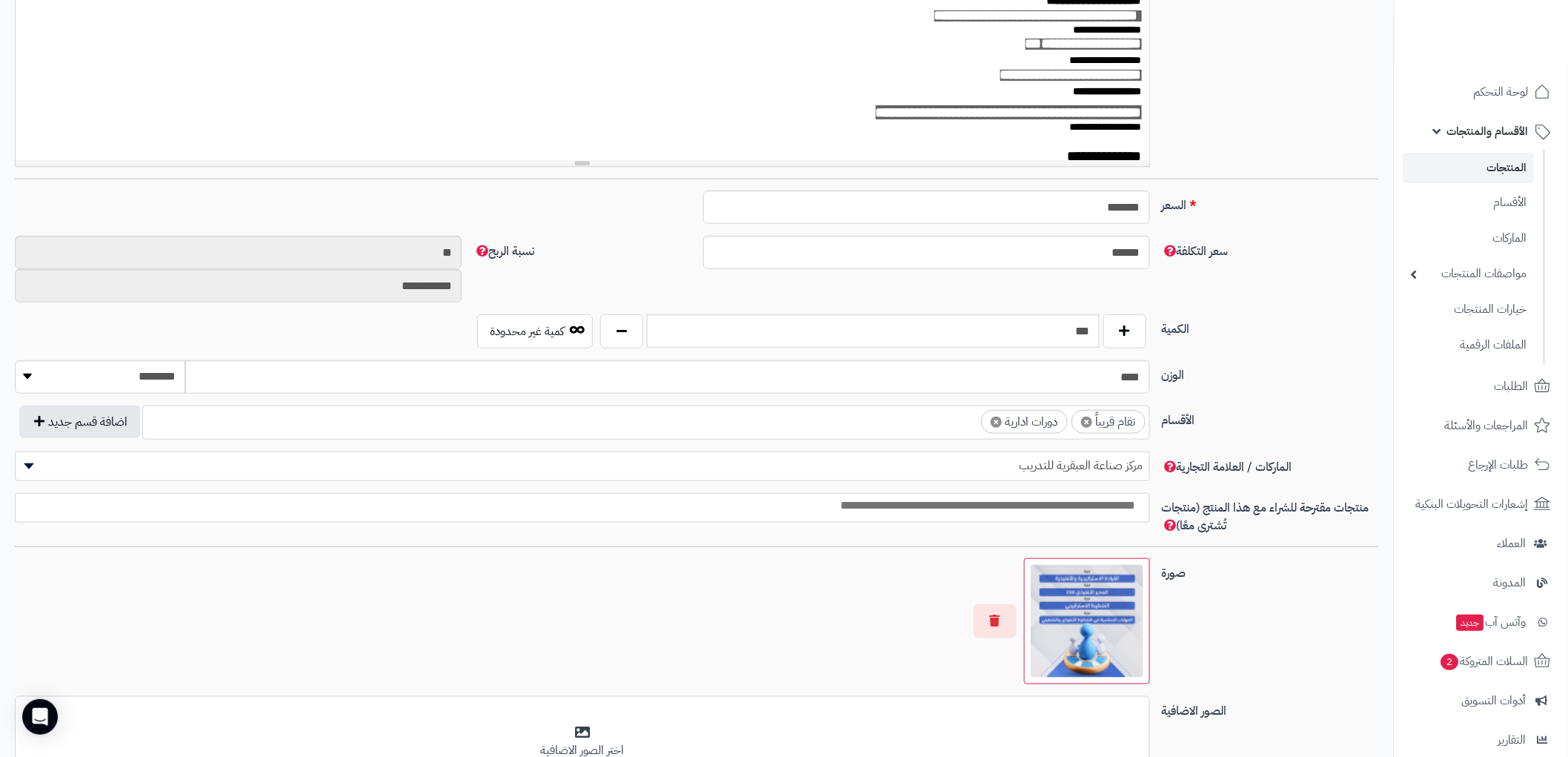
scroll to position [411, 0]
click at [1086, 419] on span "×" at bounding box center [1087, 420] width 11 height 11
select select "***"
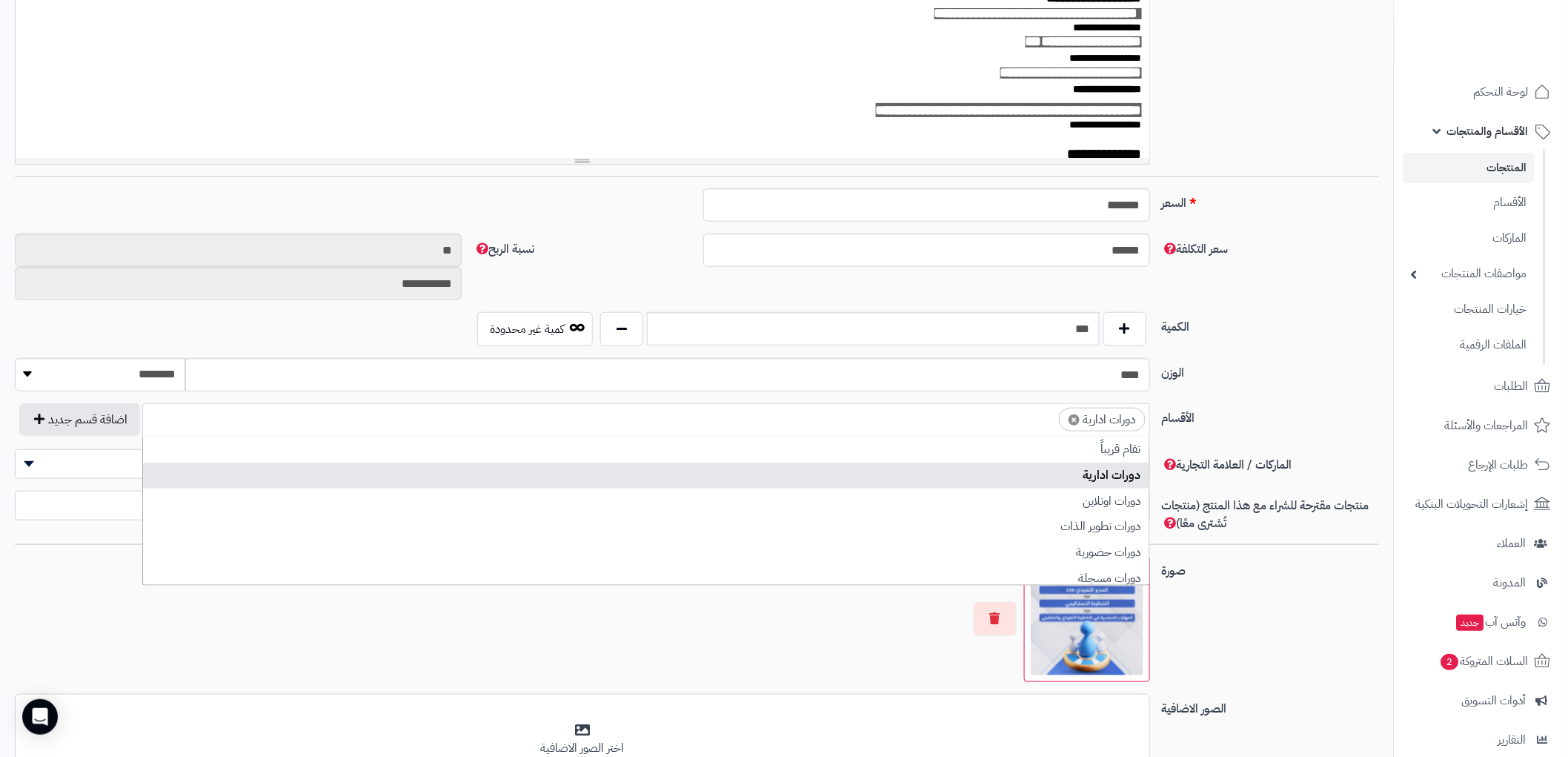
click at [1272, 312] on label "الكمية" at bounding box center [1271, 323] width 229 height 23
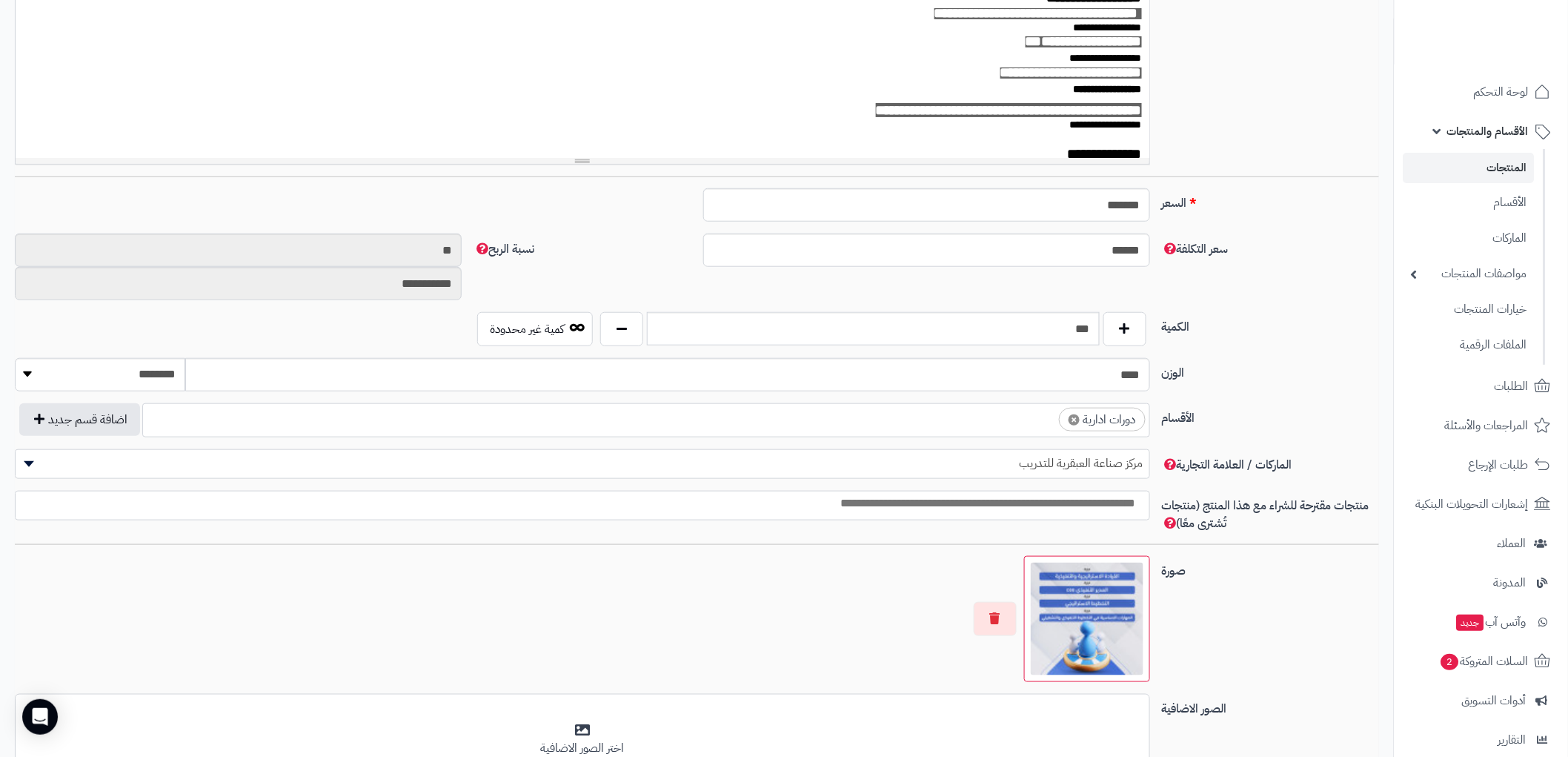
scroll to position [0, 0]
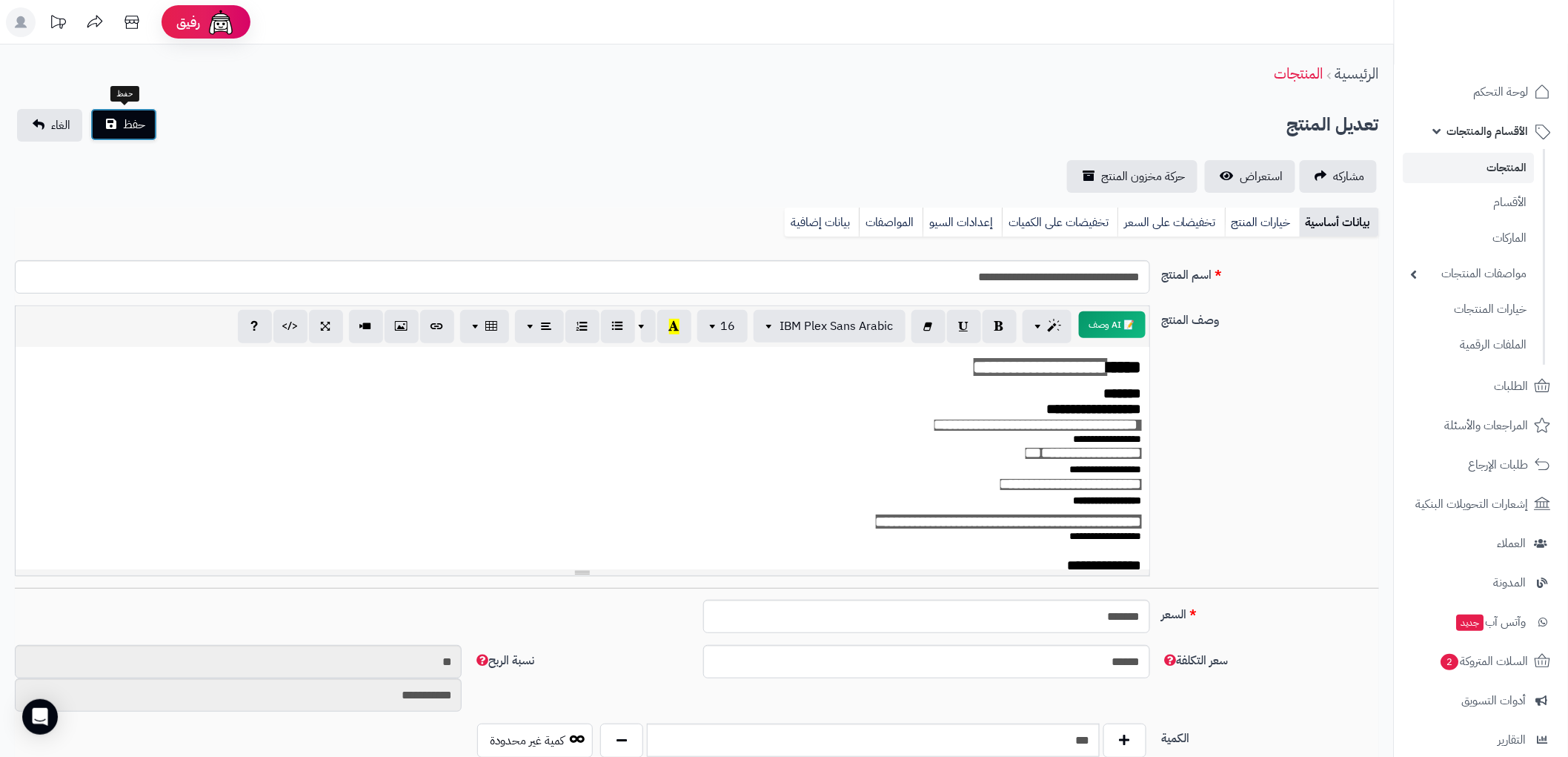
click at [144, 130] on span "حفظ" at bounding box center [134, 125] width 23 height 18
